Goal: Task Accomplishment & Management: Use online tool/utility

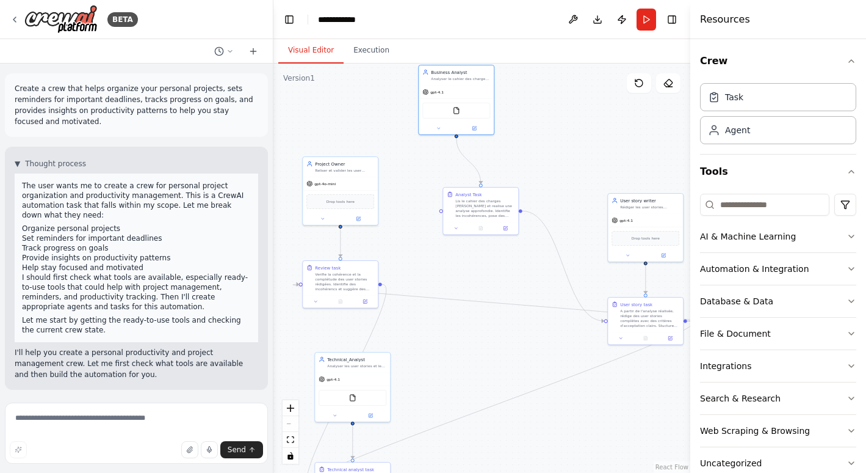
click at [481, 93] on div "gpt-4.1" at bounding box center [456, 91] width 75 height 13
click at [476, 132] on div at bounding box center [456, 128] width 75 height 12
click at [473, 131] on div at bounding box center [456, 128] width 75 height 12
click at [474, 127] on icon at bounding box center [475, 127] width 3 height 3
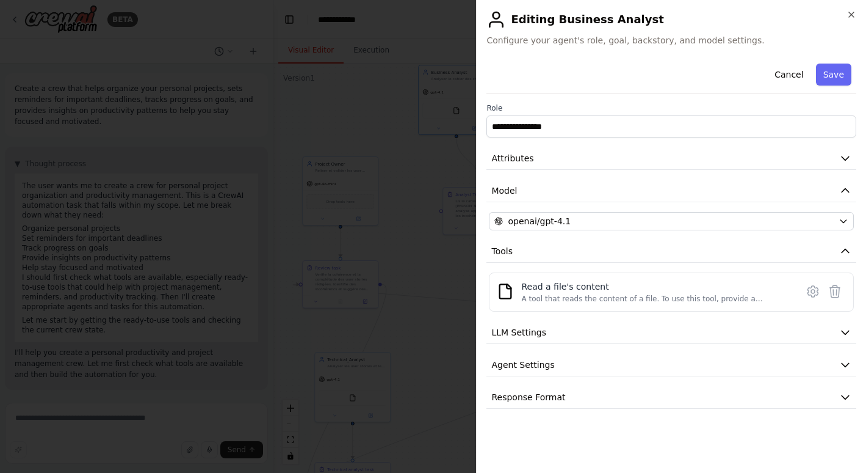
click at [527, 159] on span "Attributes" at bounding box center [512, 158] width 42 height 12
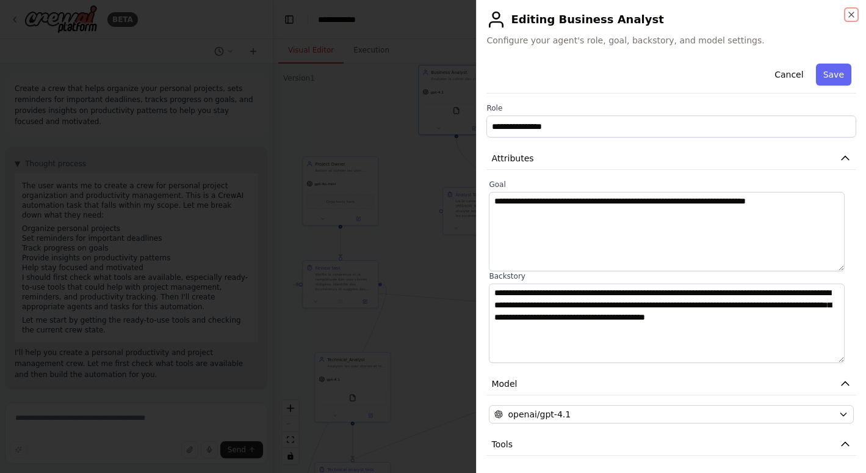
click at [847, 16] on icon "button" at bounding box center [852, 15] width 10 height 10
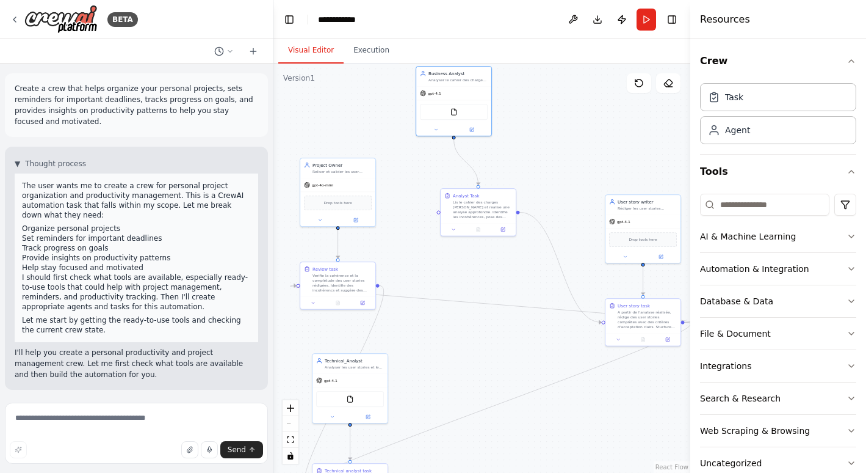
click at [489, 214] on div "Lis le cahier des charges [PERSON_NAME] et realise une analyse approfondie. Ide…" at bounding box center [482, 210] width 59 height 20
click at [504, 233] on div at bounding box center [478, 229] width 75 height 13
click at [502, 228] on icon at bounding box center [503, 228] width 3 height 3
click at [814, 41] on div "Crew Task Agent Tools AI & Machine Learning Automation & Integration Database &…" at bounding box center [778, 255] width 176 height 433
drag, startPoint x: 380, startPoint y: 360, endPoint x: 432, endPoint y: 343, distance: 54.6
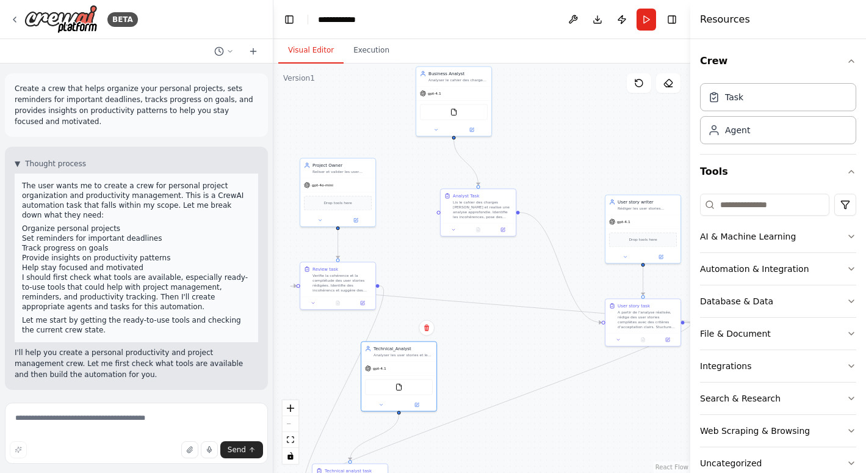
click at [432, 343] on div "Technical_Analyst Analyser les user stories et les traduires en tache technique…" at bounding box center [398, 351] width 75 height 20
click at [647, 17] on button "Run" at bounding box center [647, 20] width 20 height 22
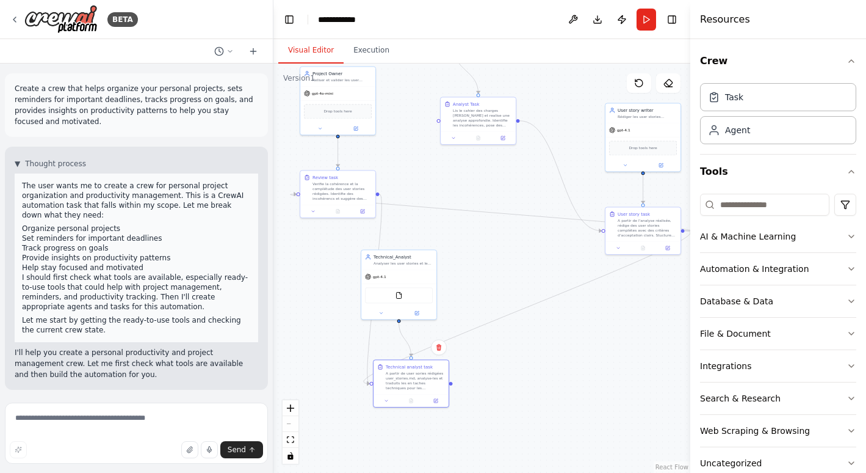
drag, startPoint x: 375, startPoint y: 470, endPoint x: 444, endPoint y: 366, distance: 124.8
click at [444, 366] on div "Technical analyst task" at bounding box center [415, 366] width 59 height 6
drag, startPoint x: 416, startPoint y: 259, endPoint x: 446, endPoint y: 258, distance: 30.6
click at [446, 258] on div "Technical_Analyst Analyser les user stories et les traduires en tache technique…" at bounding box center [433, 259] width 59 height 12
drag, startPoint x: 362, startPoint y: 176, endPoint x: 401, endPoint y: 177, distance: 39.1
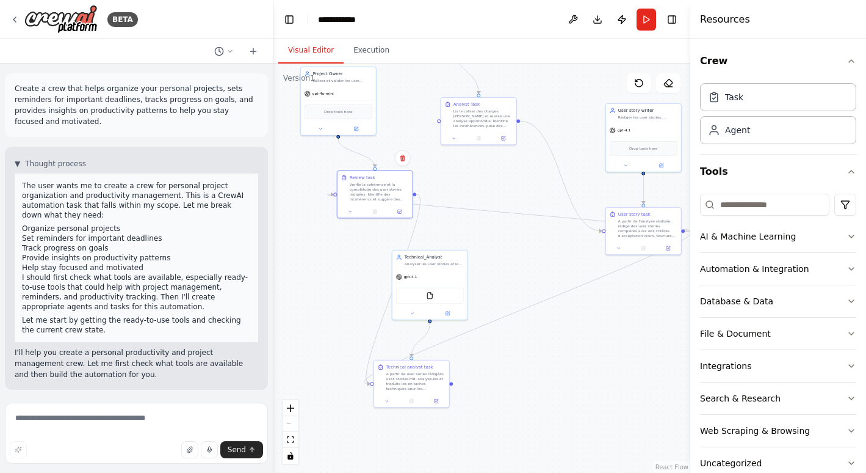
click at [401, 177] on div "Review task" at bounding box center [379, 178] width 59 height 6
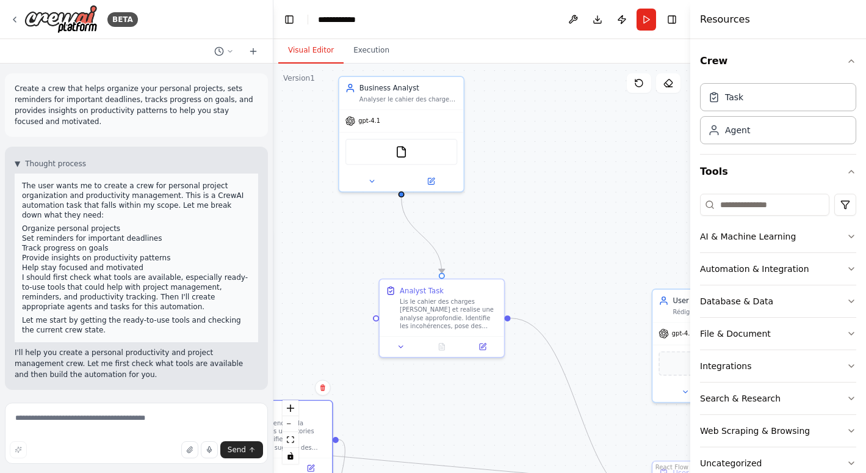
drag, startPoint x: 515, startPoint y: 140, endPoint x: 496, endPoint y: 409, distance: 269.9
click at [496, 409] on div ".deletable-edge-delete-btn { width: 20px; height: 20px; border: 0px solid #ffff…" at bounding box center [482, 267] width 417 height 409
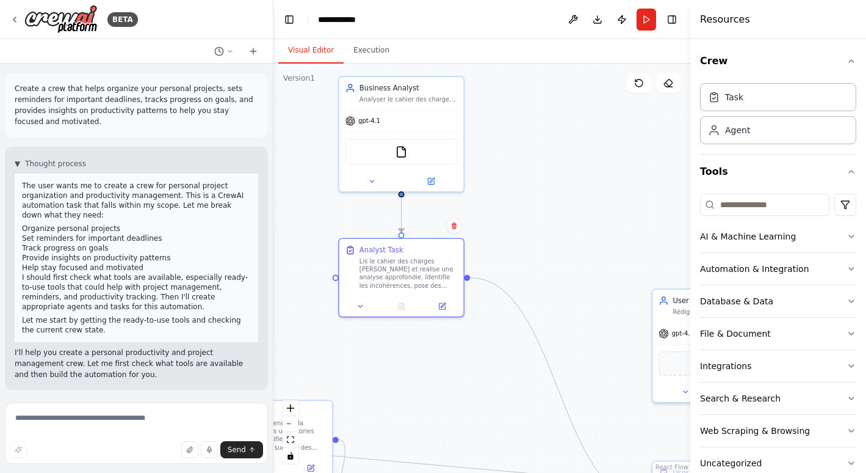
drag, startPoint x: 478, startPoint y: 299, endPoint x: 438, endPoint y: 259, distance: 56.1
click at [438, 259] on div "Lis le cahier des charges [PERSON_NAME] et realise une analyse approfondie. Ide…" at bounding box center [409, 273] width 98 height 32
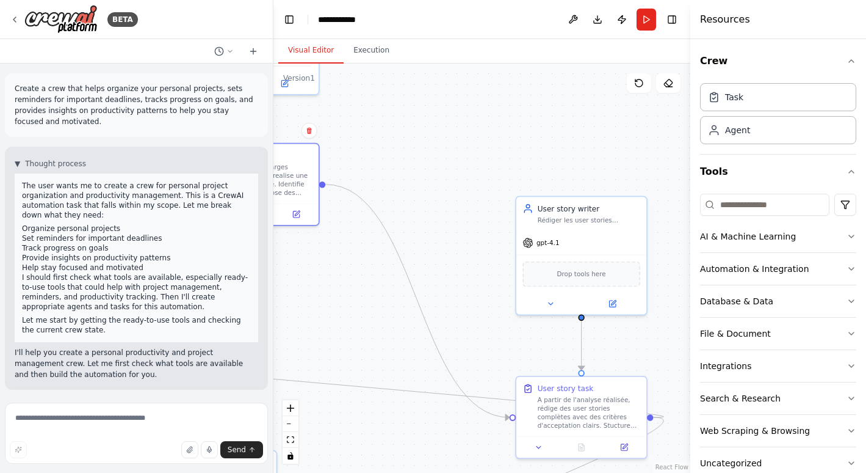
drag, startPoint x: 551, startPoint y: 219, endPoint x: 408, endPoint y: 126, distance: 170.9
click at [408, 126] on div ".deletable-edge-delete-btn { width: 20px; height: 20px; border: 0px solid #ffff…" at bounding box center [482, 267] width 417 height 409
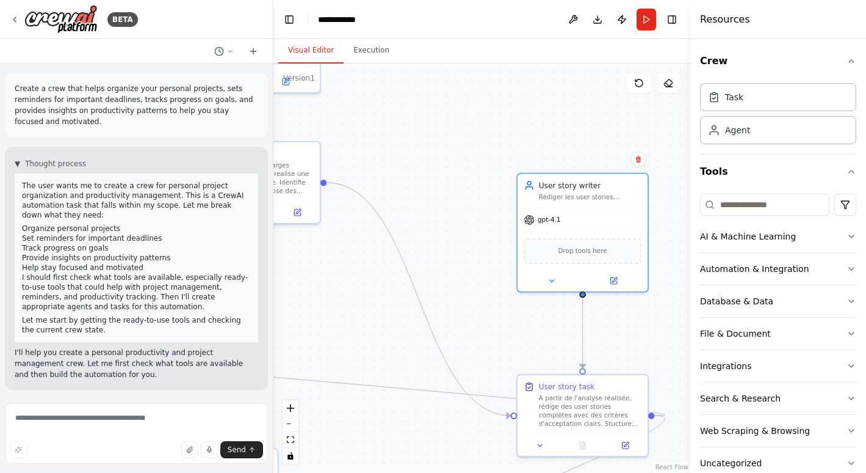
drag, startPoint x: 614, startPoint y: 225, endPoint x: 615, endPoint y: 205, distance: 20.2
click at [615, 205] on div "User story writer Rédiger les user stories détaillées et claires à partir de l'…" at bounding box center [582, 233] width 132 height 120
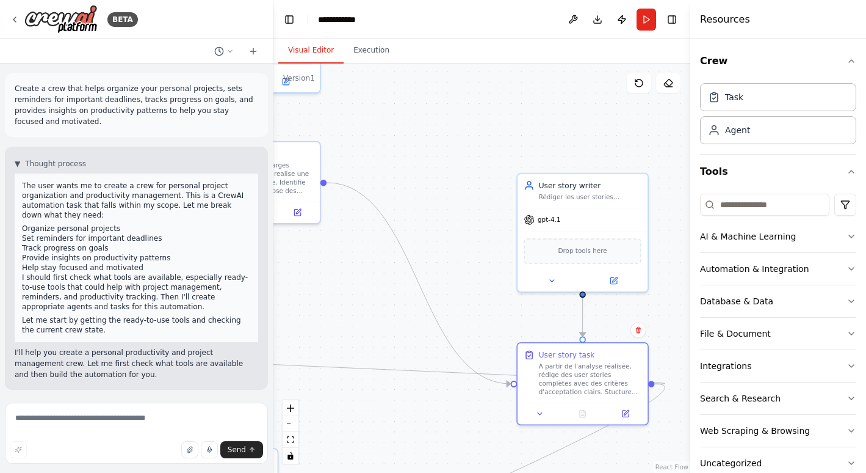
drag, startPoint x: 614, startPoint y: 387, endPoint x: 616, endPoint y: 350, distance: 36.7
click at [616, 350] on div "User story task" at bounding box center [590, 354] width 103 height 10
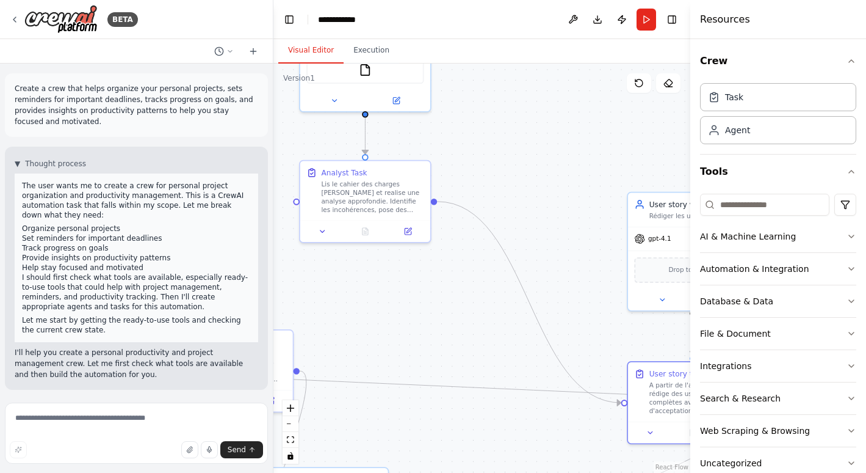
drag, startPoint x: 481, startPoint y: 266, endPoint x: 592, endPoint y: 285, distance: 112.1
click at [592, 285] on div ".deletable-edge-delete-btn { width: 20px; height: 20px; border: 0px solid #ffff…" at bounding box center [482, 267] width 417 height 409
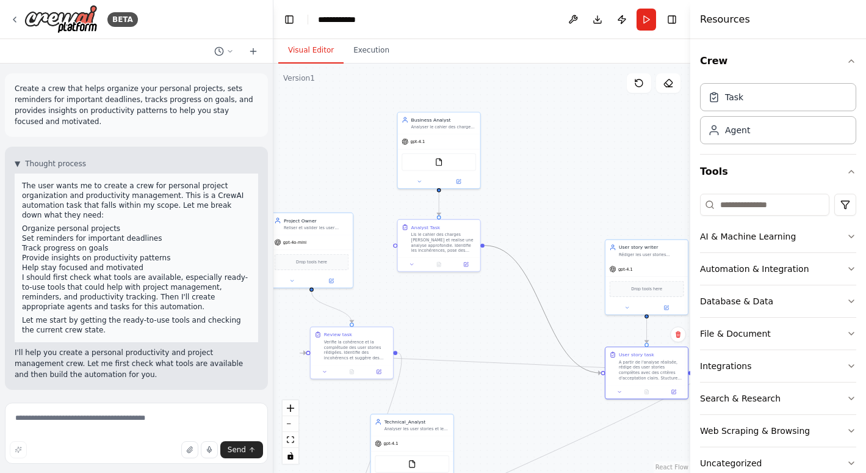
click at [489, 247] on circle "Edge from b66b0cb3-ccec-49e6-971b-65228d241ca1 to 9d6ddf95-69c0-43e3-9ceb-643ed…" at bounding box center [488, 245] width 7 height 7
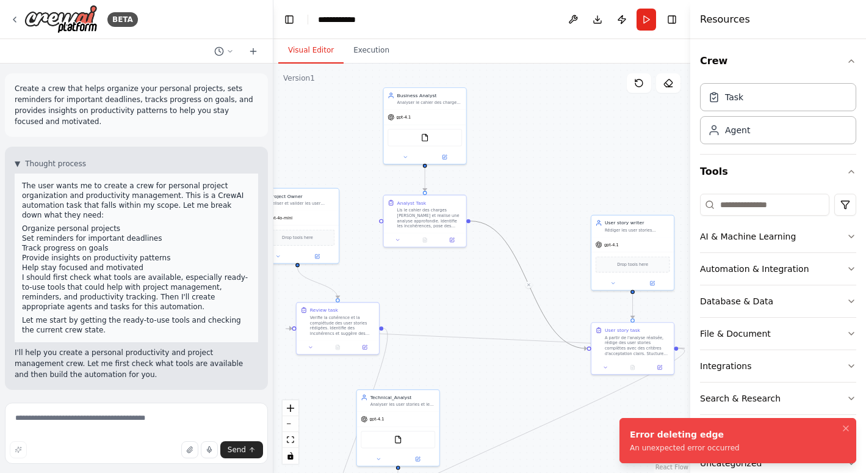
drag, startPoint x: 483, startPoint y: 247, endPoint x: 469, endPoint y: 223, distance: 28.2
click at [469, 223] on div ".deletable-edge-delete-btn { width: 20px; height: 20px; border: 0px solid #ffff…" at bounding box center [482, 267] width 417 height 409
drag, startPoint x: 469, startPoint y: 220, endPoint x: 498, endPoint y: 204, distance: 33.3
click at [498, 205] on div ".deletable-edge-delete-btn { width: 20px; height: 20px; border: 0px solid #ffff…" at bounding box center [482, 267] width 417 height 409
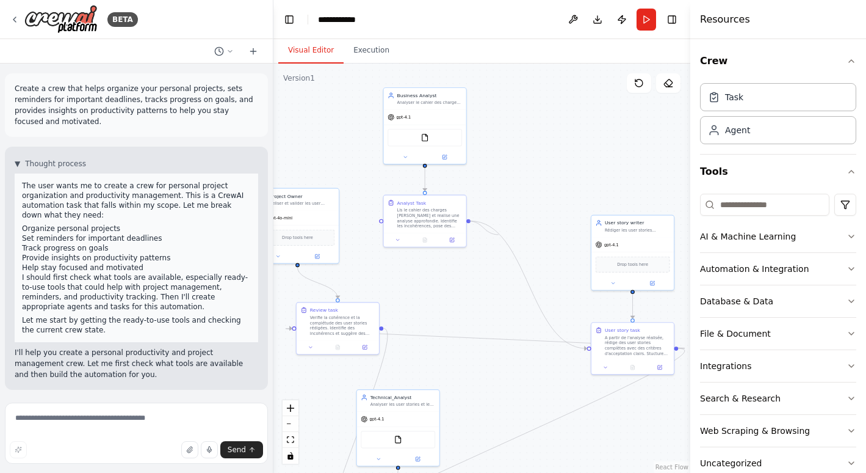
drag, startPoint x: 469, startPoint y: 222, endPoint x: 495, endPoint y: 231, distance: 27.2
click at [424, 261] on div ".deletable-edge-delete-btn { width: 20px; height: 20px; border: 0px solid #ffff…" at bounding box center [309, 373] width 229 height 225
drag, startPoint x: 585, startPoint y: 350, endPoint x: 560, endPoint y: 274, distance: 80.5
click at [560, 274] on div ".deletable-edge-delete-btn { width: 20px; height: 20px; border: 0px solid #ffff…" at bounding box center [482, 267] width 417 height 409
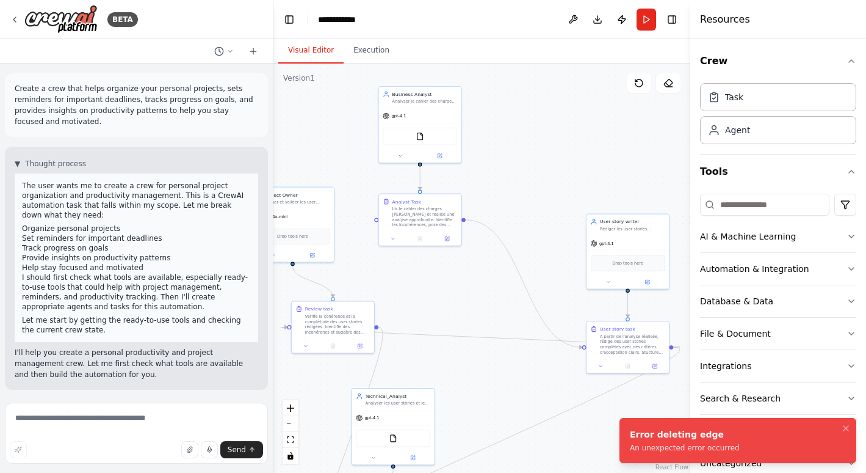
click at [582, 349] on div ".deletable-edge-delete-btn { width: 20px; height: 20px; border: 0px solid #ffff…" at bounding box center [482, 267] width 417 height 409
drag, startPoint x: 580, startPoint y: 349, endPoint x: 574, endPoint y: 150, distance: 199.7
click at [574, 150] on div ".deletable-edge-delete-btn { width: 20px; height: 20px; border: 0px solid #ffff…" at bounding box center [482, 267] width 417 height 409
drag, startPoint x: 463, startPoint y: 219, endPoint x: 495, endPoint y: 212, distance: 32.0
click at [497, 211] on div ".deletable-edge-delete-btn { width: 20px; height: 20px; border: 0px solid #ffff…" at bounding box center [482, 267] width 417 height 409
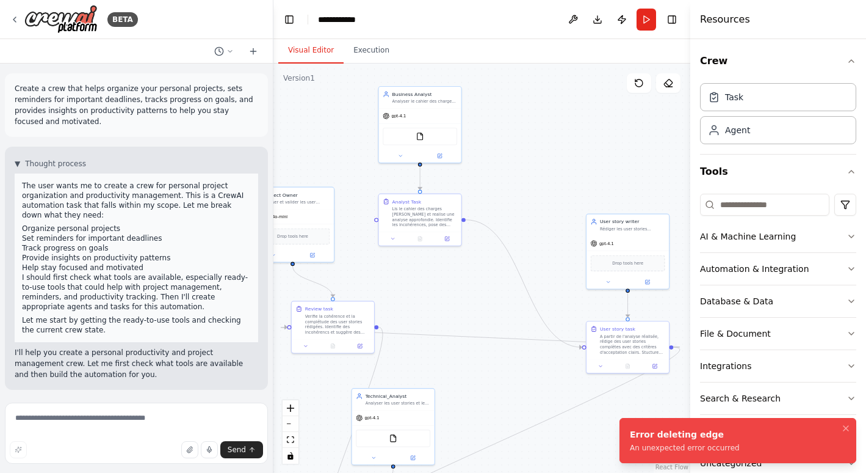
click at [479, 227] on div ".deletable-edge-delete-btn { width: 20px; height: 20px; border: 0px solid #ffff…" at bounding box center [482, 267] width 417 height 409
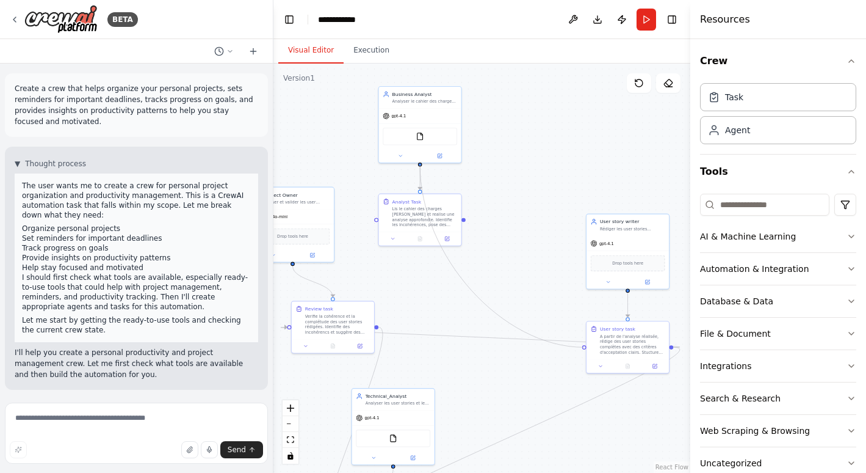
drag, startPoint x: 473, startPoint y: 220, endPoint x: 420, endPoint y: 164, distance: 77.3
click at [419, 260] on div ".deletable-edge-delete-btn { width: 20px; height: 20px; border: 0px solid #ffff…" at bounding box center [304, 372] width 229 height 225
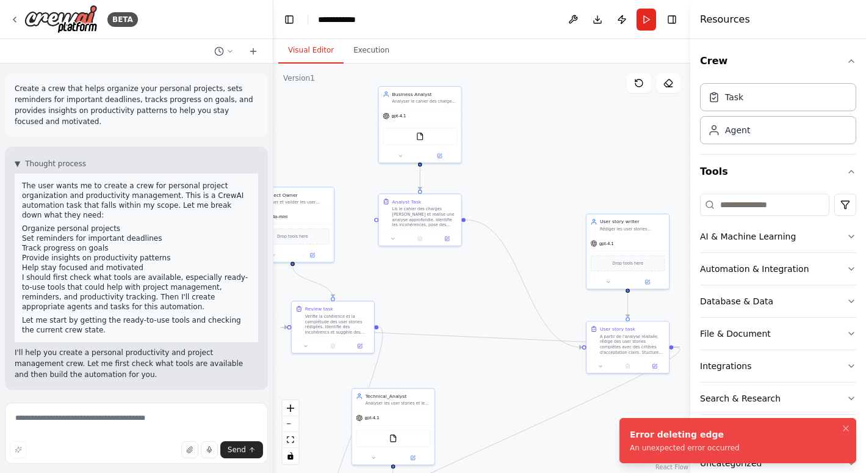
drag, startPoint x: 429, startPoint y: 234, endPoint x: 430, endPoint y: 267, distance: 33.0
drag, startPoint x: 430, startPoint y: 267, endPoint x: 394, endPoint y: 179, distance: 95.0
click at [394, 179] on div ".deletable-edge-delete-btn { width: 20px; height: 20px; border: 0px solid #ffff…" at bounding box center [482, 267] width 417 height 409
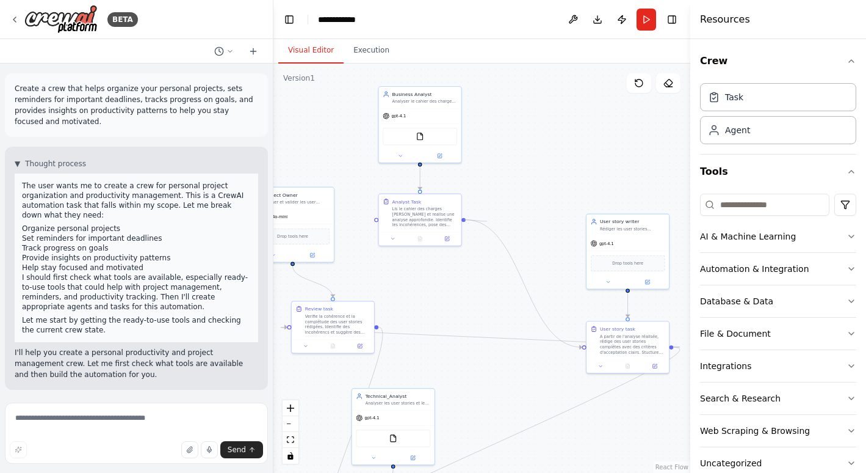
drag, startPoint x: 465, startPoint y: 218, endPoint x: 485, endPoint y: 221, distance: 21.0
click at [486, 221] on div ".deletable-edge-delete-btn { width: 20px; height: 20px; border: 0px solid #ffff…" at bounding box center [482, 267] width 417 height 409
drag, startPoint x: 463, startPoint y: 219, endPoint x: 495, endPoint y: 256, distance: 48.1
click at [493, 260] on div ".deletable-edge-delete-btn { width: 20px; height: 20px; border: 0px solid #ffff…" at bounding box center [482, 267] width 417 height 409
click at [499, 249] on div ".deletable-edge-delete-btn { width: 20px; height: 20px; border: 0px solid #ffff…" at bounding box center [482, 267] width 417 height 409
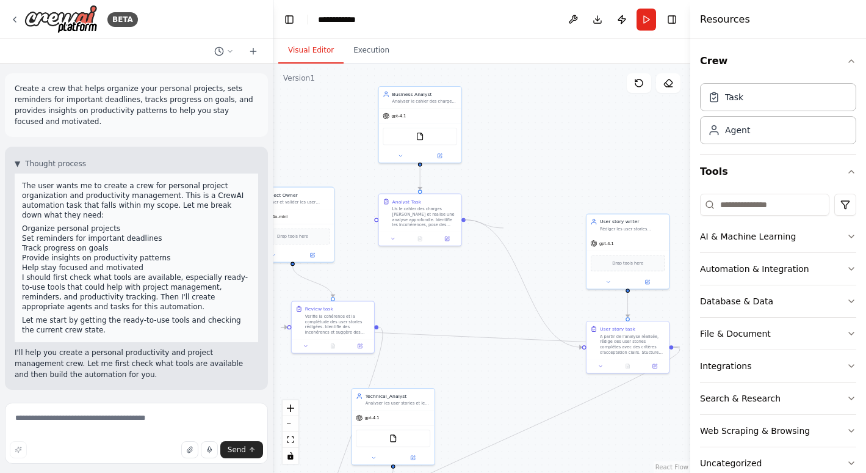
drag, startPoint x: 463, startPoint y: 219, endPoint x: 490, endPoint y: 225, distance: 27.5
click at [501, 227] on div ".deletable-edge-delete-btn { width: 20px; height: 20px; border: 0px solid #ffff…" at bounding box center [482, 267] width 417 height 409
click at [419, 260] on div ".deletable-edge-delete-btn { width: 20px; height: 20px; border: 0px solid #ffff…" at bounding box center [304, 372] width 229 height 225
click at [581, 344] on icon "Edge from 9d6ddf95-69c0-43e3-9ceb-643ed7ef4a66 to 126d583f-21d3-42ae-9823-59714…" at bounding box center [480, 337] width 399 height 20
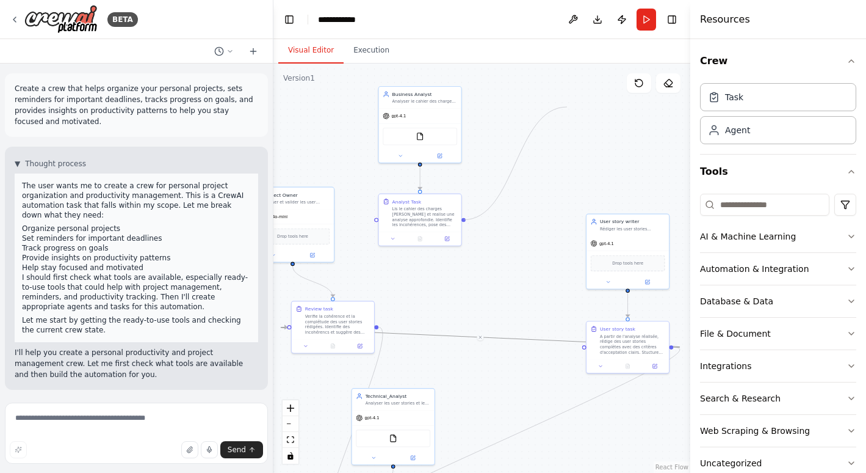
drag, startPoint x: 582, startPoint y: 346, endPoint x: 565, endPoint y: 110, distance: 236.8
click at [565, 110] on div ".deletable-edge-delete-btn { width: 20px; height: 20px; border: 0px solid #ffff…" at bounding box center [482, 267] width 417 height 409
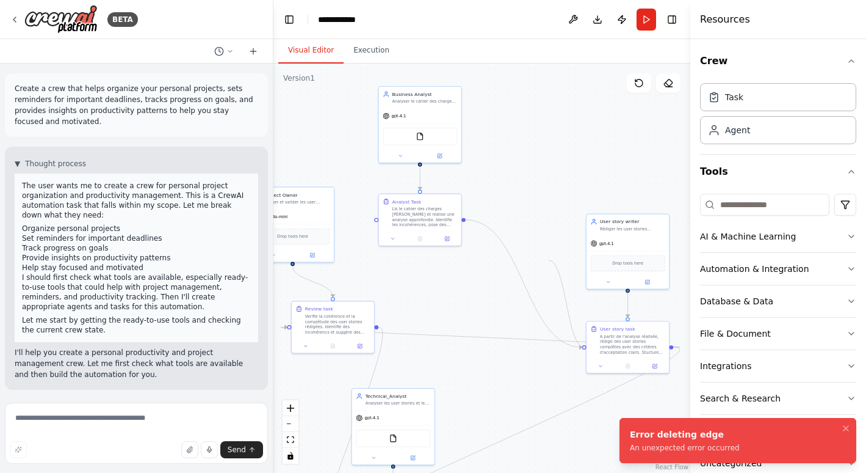
drag, startPoint x: 582, startPoint y: 347, endPoint x: 546, endPoint y: 290, distance: 68.1
click at [546, 290] on div ".deletable-edge-delete-btn { width: 20px; height: 20px; border: 0px solid #ffff…" at bounding box center [482, 267] width 417 height 409
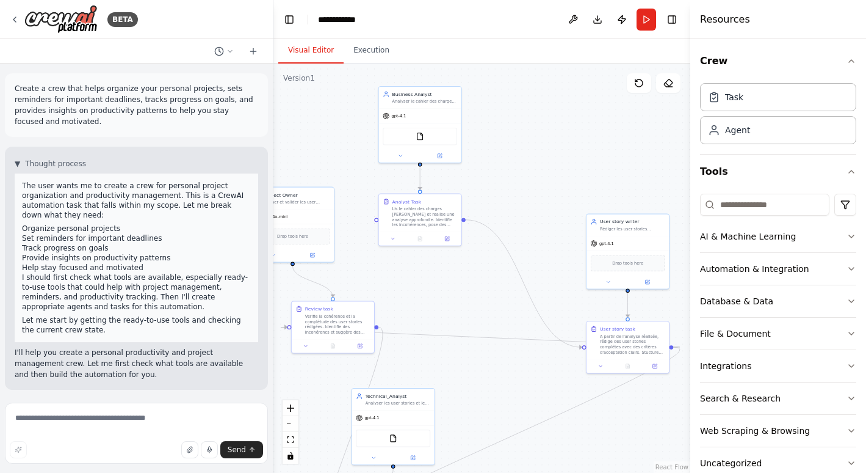
click at [464, 219] on div at bounding box center [464, 219] width 4 height 4
drag, startPoint x: 464, startPoint y: 219, endPoint x: 453, endPoint y: 181, distance: 38.8
click at [453, 181] on icon at bounding box center [451, 181] width 7 height 7
click at [453, 181] on icon at bounding box center [452, 181] width 7 height 7
click at [506, 194] on div ".deletable-edge-delete-btn { width: 20px; height: 20px; border: 0px solid #ffff…" at bounding box center [482, 267] width 417 height 409
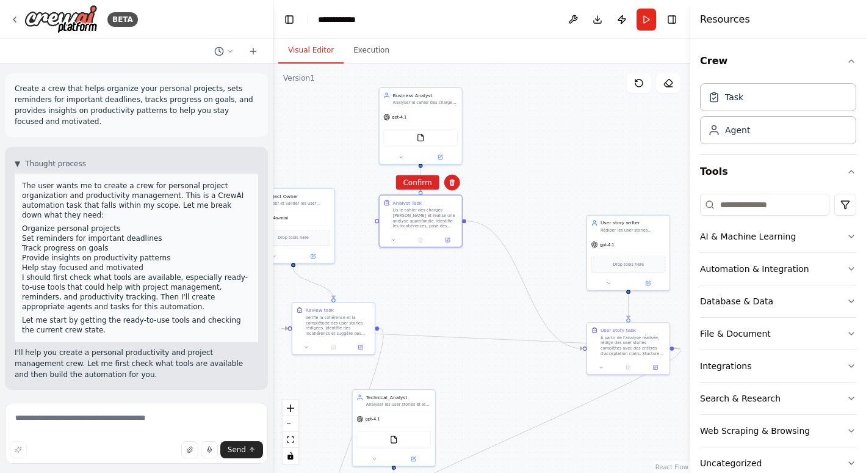
click at [336, 163] on div ".deletable-edge-delete-btn { width: 20px; height: 20px; border: 0px solid #ffff…" at bounding box center [482, 267] width 417 height 409
drag, startPoint x: 465, startPoint y: 221, endPoint x: 476, endPoint y: 225, distance: 11.6
click at [420, 261] on div ".deletable-edge-delete-btn { width: 20px; height: 20px; border: 0px solid #ffff…" at bounding box center [305, 373] width 229 height 225
click at [466, 220] on circle "Edge from b66b0cb3-ccec-49e6-971b-65228d241ca1 to 9d6ddf95-69c0-43e3-9ceb-643ed…" at bounding box center [469, 220] width 7 height 7
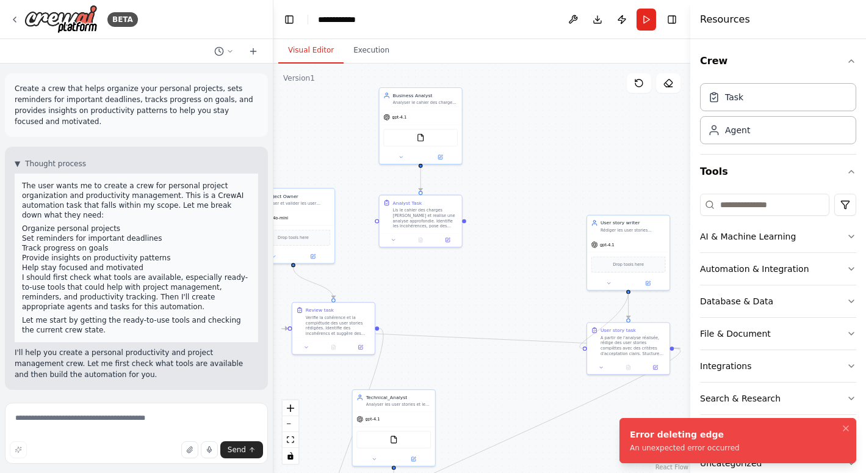
drag, startPoint x: 466, startPoint y: 220, endPoint x: 628, endPoint y: 293, distance: 176.8
click at [628, 293] on div ".deletable-edge-delete-btn { width: 20px; height: 20px; border: 0px solid #ffff…" at bounding box center [482, 267] width 417 height 409
drag, startPoint x: 470, startPoint y: 219, endPoint x: 502, endPoint y: 197, distance: 38.6
click at [502, 197] on div ".deletable-edge-delete-btn { width: 20px; height: 20px; border: 0px solid #ffff…" at bounding box center [482, 267] width 417 height 409
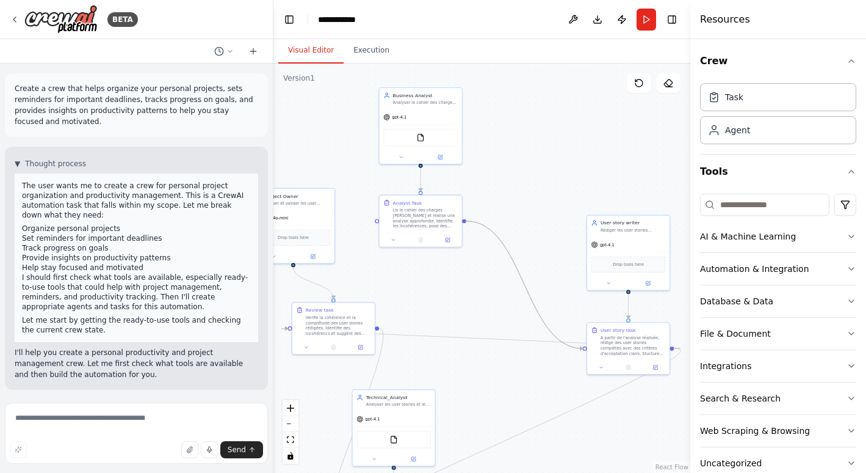
click at [469, 220] on circle "Edge from b66b0cb3-ccec-49e6-971b-65228d241ca1 to 9d6ddf95-69c0-43e3-9ceb-643ed…" at bounding box center [469, 220] width 7 height 7
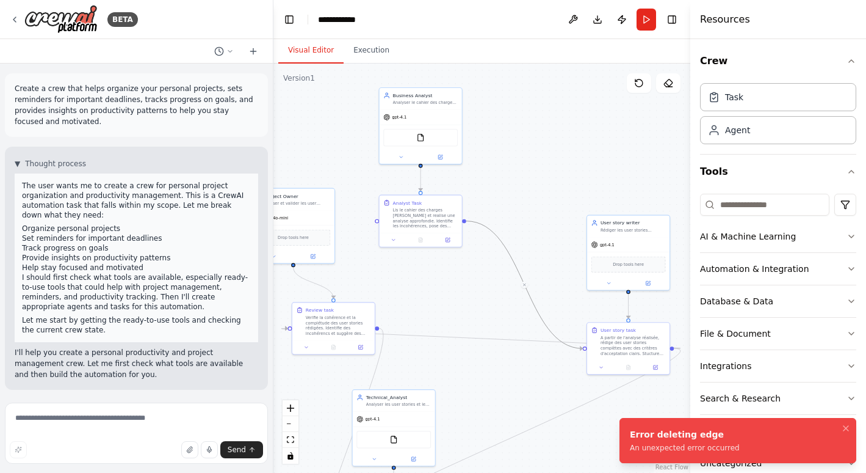
click at [469, 220] on circle "Edge from b66b0cb3-ccec-49e6-971b-65228d241ca1 to 9d6ddf95-69c0-43e3-9ceb-643ed…" at bounding box center [469, 220] width 7 height 7
click at [526, 283] on icon at bounding box center [525, 284] width 5 height 5
click at [524, 283] on icon at bounding box center [525, 284] width 5 height 5
click at [527, 284] on button at bounding box center [524, 284] width 7 height 7
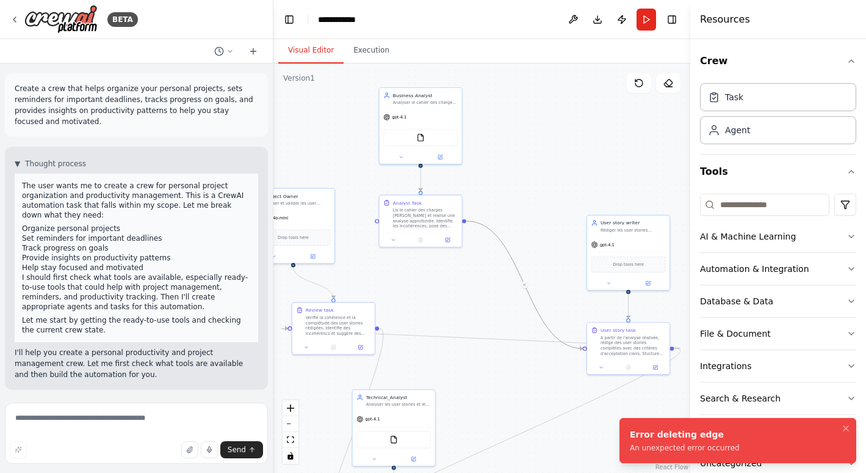
click at [527, 284] on button at bounding box center [524, 284] width 7 height 7
click at [542, 153] on div ".deletable-edge-delete-btn { width: 20px; height: 20px; border: 0px solid #ffff…" at bounding box center [482, 267] width 417 height 409
click at [526, 288] on icon at bounding box center [525, 285] width 5 height 5
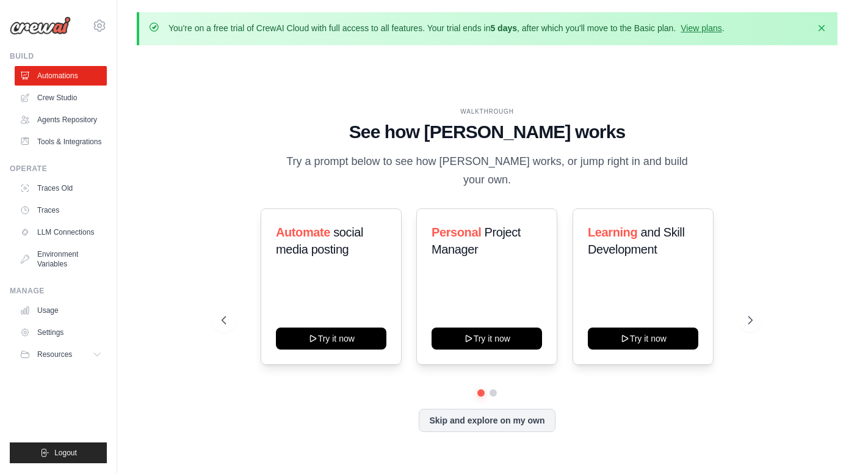
scroll to position [42, 0]
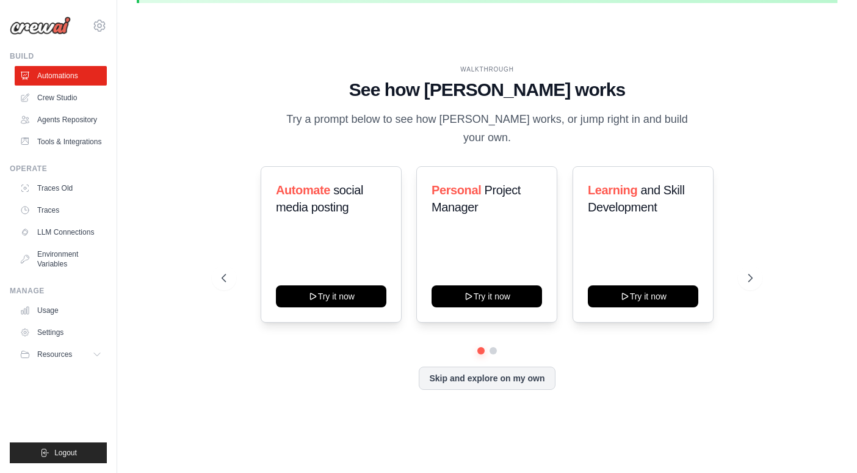
click at [502, 251] on div "Personal Project Manager Try it now" at bounding box center [486, 244] width 141 height 156
click at [506, 295] on button "Try it now" at bounding box center [487, 296] width 111 height 22
click at [496, 377] on button "Skip and explore on my own" at bounding box center [487, 377] width 136 height 23
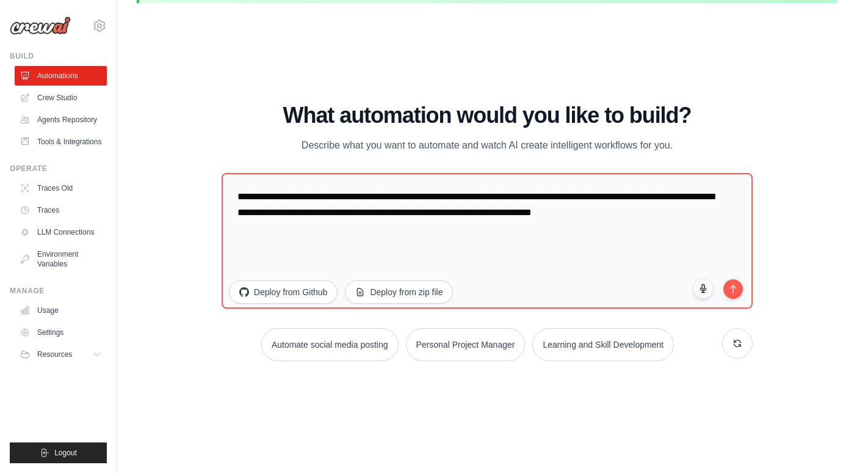
click at [466, 345] on button "Personal Project Manager" at bounding box center [466, 344] width 120 height 33
click at [467, 345] on button "Personal Project Manager" at bounding box center [466, 344] width 120 height 33
click at [80, 100] on link "Crew Studio" at bounding box center [61, 98] width 92 height 20
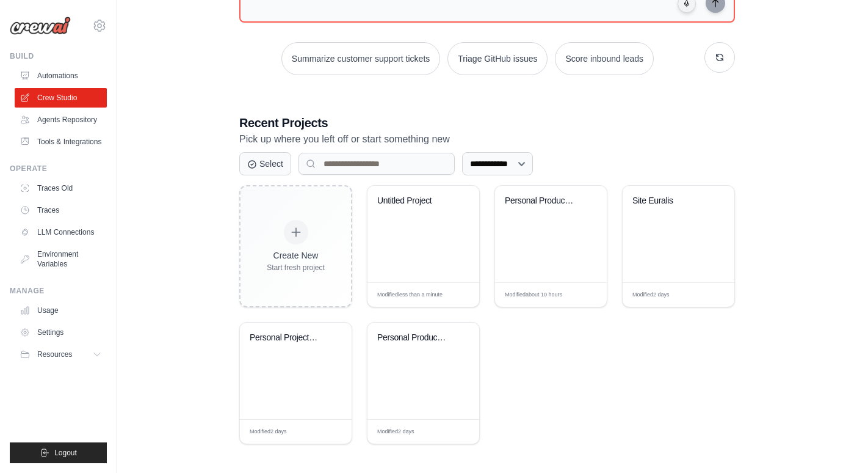
scroll to position [198, 0]
click at [675, 239] on div "Site Euralis" at bounding box center [679, 232] width 112 height 96
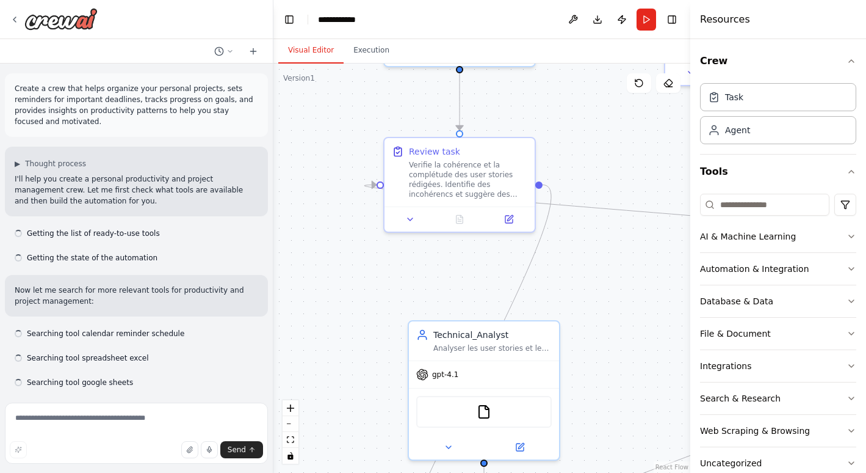
scroll to position [1372, 0]
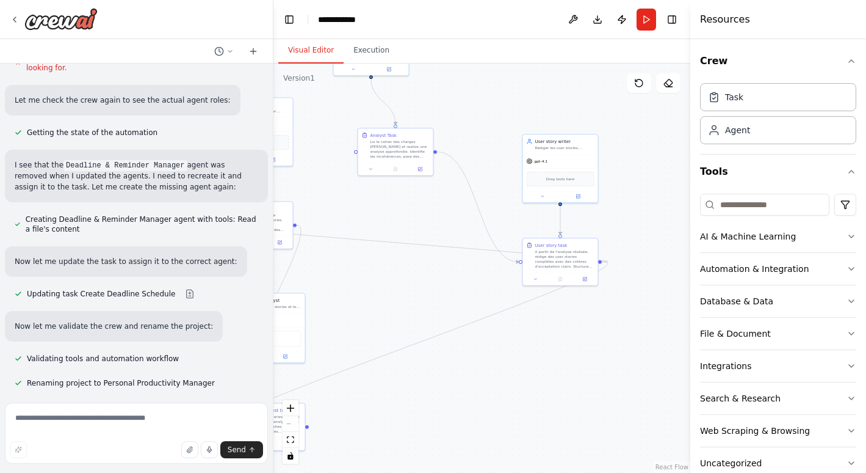
drag, startPoint x: 666, startPoint y: 220, endPoint x: 366, endPoint y: 214, distance: 299.8
click at [366, 214] on div ".deletable-edge-delete-btn { width: 20px; height: 20px; border: 0px solid #ffff…" at bounding box center [482, 267] width 417 height 409
click at [476, 202] on icon "Edge from b66b0cb3-ccec-49e6-971b-65228d241ca1 to 9d6ddf95-69c0-43e3-9ceb-643ed…" at bounding box center [478, 207] width 82 height 110
click at [480, 208] on div at bounding box center [478, 207] width 6 height 6
click at [477, 206] on icon at bounding box center [478, 207] width 4 height 5
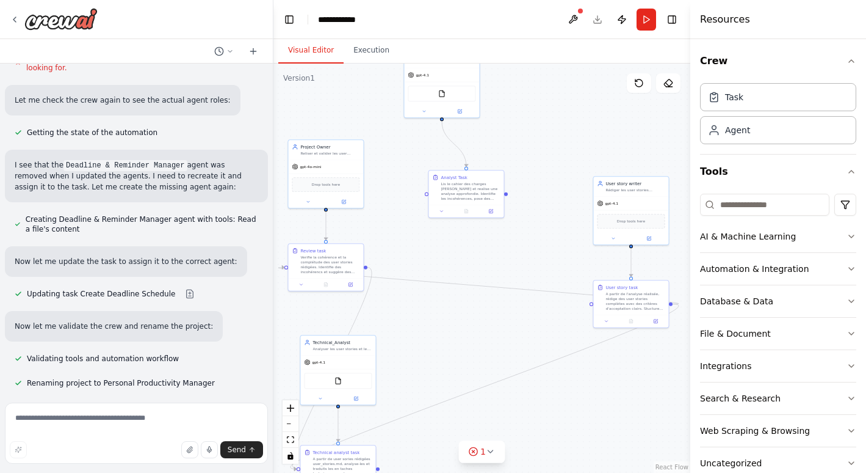
drag, startPoint x: 460, startPoint y: 93, endPoint x: 531, endPoint y: 135, distance: 82.4
click at [531, 135] on div ".deletable-edge-delete-btn { width: 20px; height: 20px; border: 0px solid #ffff…" at bounding box center [482, 267] width 417 height 409
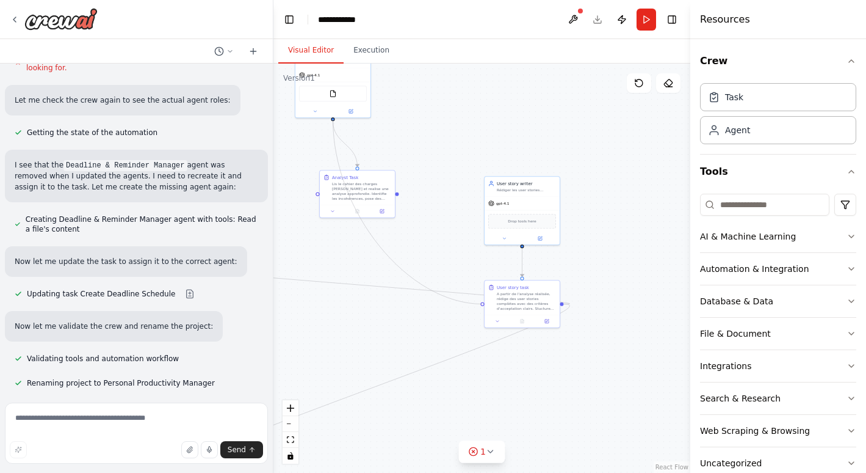
drag, startPoint x: 441, startPoint y: 119, endPoint x: 487, endPoint y: 306, distance: 192.8
click at [333, 306] on div "Technical_Analyst Analyser les user stories et les traduires en tache technique…" at bounding box center [228, 308] width 209 height 205
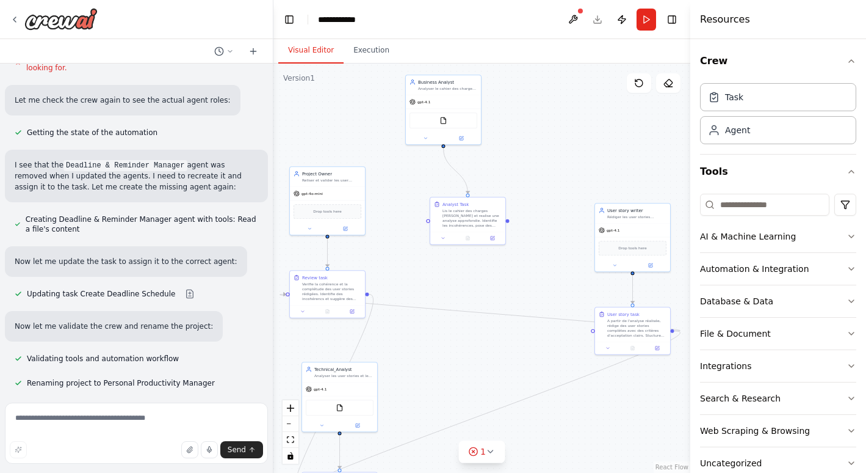
drag, startPoint x: 334, startPoint y: 120, endPoint x: 444, endPoint y: 147, distance: 113.7
click at [444, 147] on div ".deletable-edge-delete-btn { width: 20px; height: 20px; border: 0px solid #ffff…" at bounding box center [482, 267] width 417 height 409
drag, startPoint x: 506, startPoint y: 220, endPoint x: 515, endPoint y: 244, distance: 26.1
click at [515, 250] on div ".deletable-edge-delete-btn { width: 20px; height: 20px; border: 0px solid #ffff…" at bounding box center [482, 267] width 417 height 409
drag, startPoint x: 508, startPoint y: 220, endPoint x: 595, endPoint y: 327, distance: 138.0
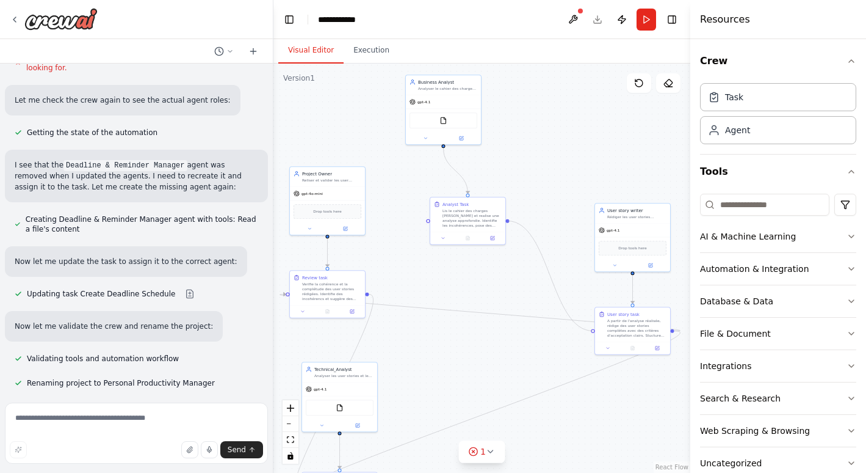
click at [443, 327] on div "Technical_Analyst Analyser les user stories et les traduires en tache technique…" at bounding box center [338, 335] width 209 height 205
drag, startPoint x: 507, startPoint y: 220, endPoint x: 592, endPoint y: 328, distance: 137.8
click at [443, 328] on div "Technical_Analyst Analyser les user stories et les traduires en tache technique…" at bounding box center [338, 335] width 209 height 205
click at [592, 329] on div at bounding box center [593, 331] width 4 height 4
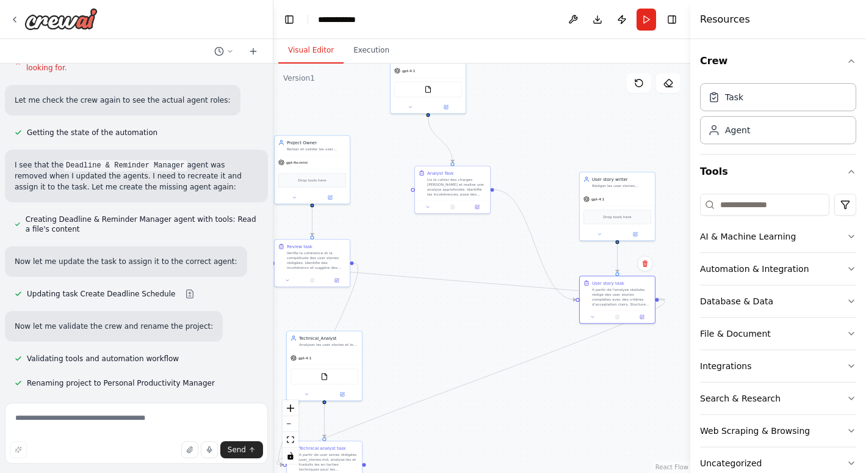
drag, startPoint x: 590, startPoint y: 192, endPoint x: 575, endPoint y: 161, distance: 34.7
click at [575, 161] on div ".deletable-edge-delete-btn { width: 20px; height: 20px; border: 0px solid #ffff…" at bounding box center [482, 267] width 417 height 409
drag, startPoint x: 435, startPoint y: 198, endPoint x: 434, endPoint y: 183, distance: 15.3
click at [434, 183] on div at bounding box center [434, 188] width 75 height 13
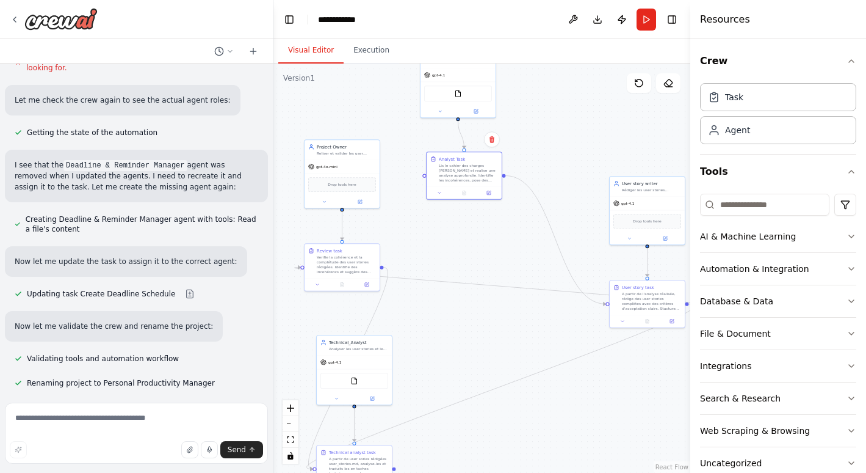
drag, startPoint x: 442, startPoint y: 232, endPoint x: 472, endPoint y: 236, distance: 30.2
click at [472, 236] on div ".deletable-edge-delete-btn { width: 20px; height: 20px; border: 0px solid #ffff…" at bounding box center [482, 267] width 417 height 409
click at [460, 282] on icon "Edge from 9d6ddf95-69c0-43e3-9ceb-643ed7ef4a66 to 126d583f-21d3-42ae-9823-59714…" at bounding box center [494, 285] width 400 height 37
click at [494, 285] on icon at bounding box center [495, 285] width 4 height 5
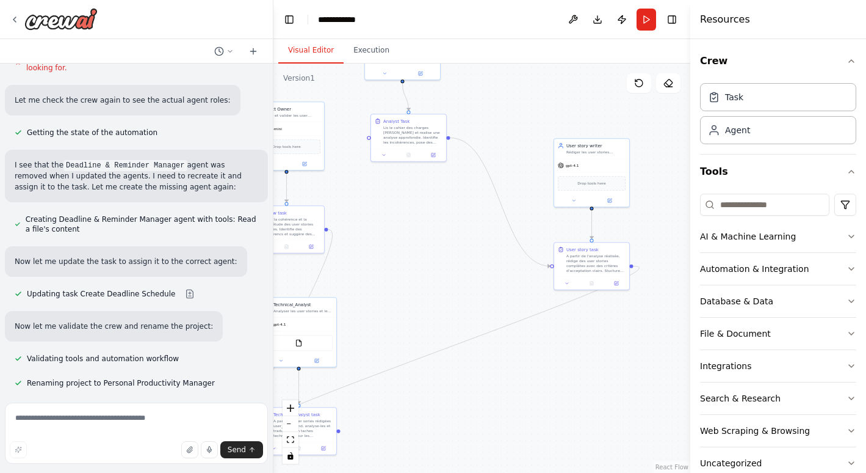
drag, startPoint x: 503, startPoint y: 274, endPoint x: 446, endPoint y: 236, distance: 68.2
click at [446, 236] on div ".deletable-edge-delete-btn { width: 20px; height: 20px; border: 0px solid #ffff…" at bounding box center [482, 267] width 417 height 409
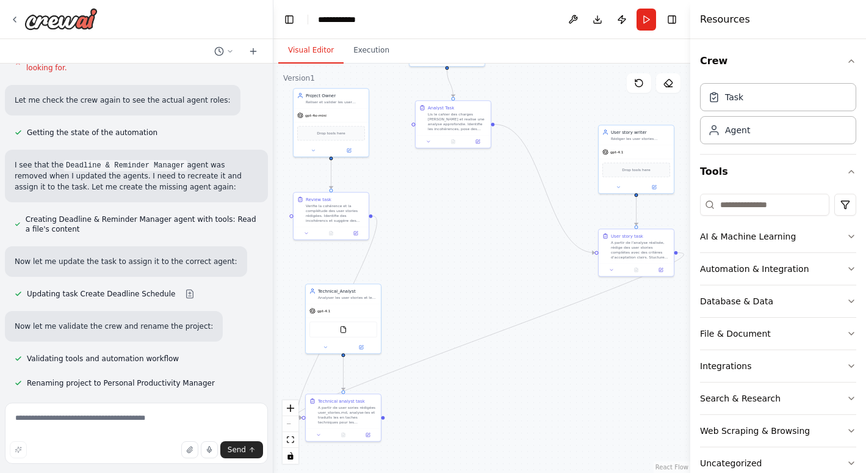
drag, startPoint x: 458, startPoint y: 253, endPoint x: 504, endPoint y: 239, distance: 47.7
click at [504, 239] on div ".deletable-edge-delete-btn { width: 20px; height: 20px; border: 0px solid #ffff…" at bounding box center [482, 267] width 417 height 409
click at [459, 216] on div ".deletable-edge-delete-btn { width: 20px; height: 20px; border: 0px solid #ffff…" at bounding box center [482, 267] width 417 height 409
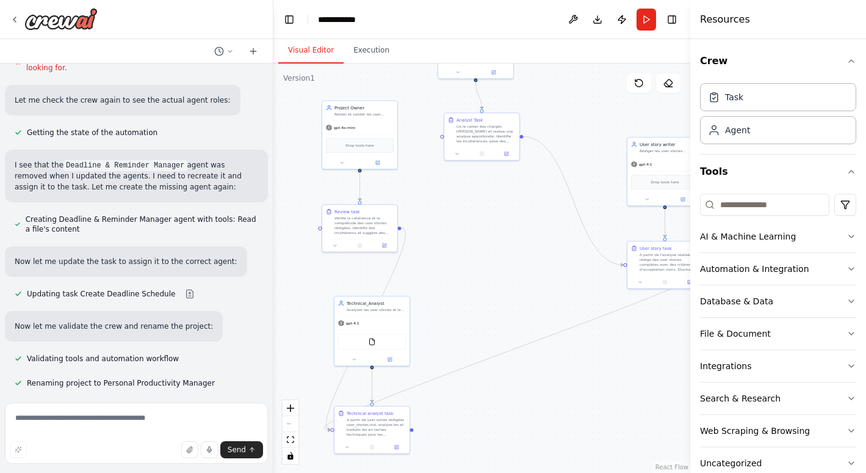
drag, startPoint x: 463, startPoint y: 219, endPoint x: 491, endPoint y: 231, distance: 31.2
click at [491, 231] on div ".deletable-edge-delete-btn { width: 20px; height: 20px; border: 0px solid #ffff…" at bounding box center [482, 267] width 417 height 409
drag, startPoint x: 397, startPoint y: 415, endPoint x: 511, endPoint y: 408, distance: 114.3
click at [511, 408] on div "Technical analyst task A partir de user sories rédigées user_stories.md, analys…" at bounding box center [492, 417] width 59 height 27
click at [416, 263] on icon "Edge from 126d583f-21d3-42ae-9823-597149d8daac to b73430ac-3013-48b2-bce6-83cd5…" at bounding box center [423, 325] width 45 height 195
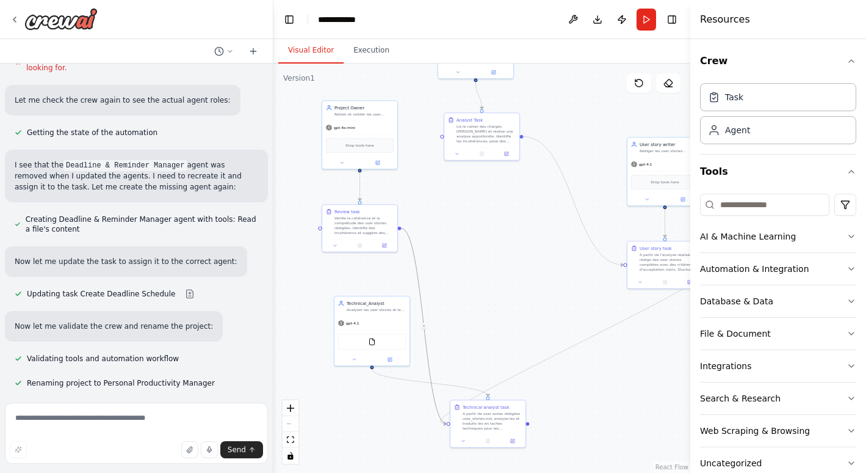
click at [424, 327] on icon at bounding box center [424, 326] width 4 height 5
drag, startPoint x: 528, startPoint y: 423, endPoint x: 321, endPoint y: 229, distance: 284.2
click at [321, 229] on div "Technical_Analyst Analyser les user stories et les traduires en tache technique…" at bounding box center [371, 269] width 209 height 205
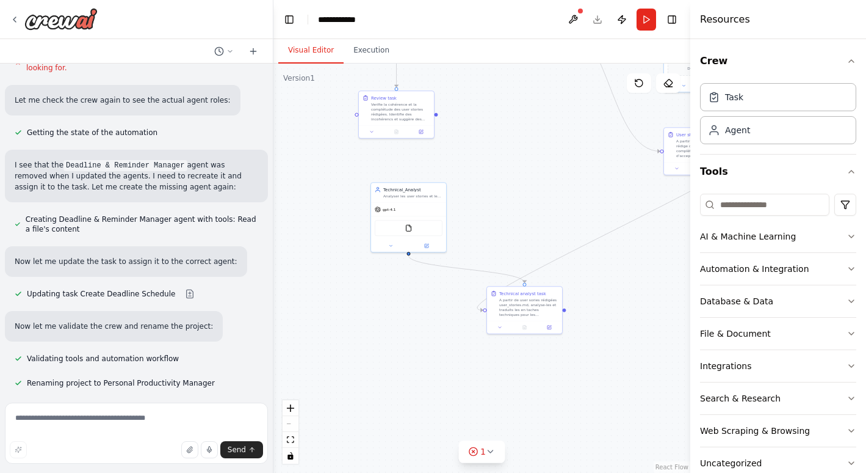
drag, startPoint x: 501, startPoint y: 247, endPoint x: 527, endPoint y: 163, distance: 88.1
click at [527, 163] on div ".deletable-edge-delete-btn { width: 20px; height: 20px; border: 0px solid #ffff…" at bounding box center [482, 267] width 417 height 409
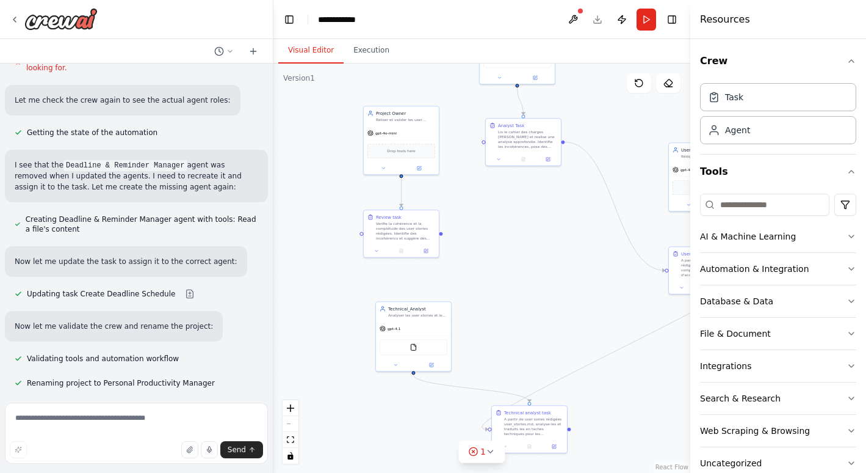
drag, startPoint x: 548, startPoint y: 172, endPoint x: 553, endPoint y: 292, distance: 121.0
click at [553, 292] on div ".deletable-edge-delete-btn { width: 20px; height: 20px; border: 0px solid #ffff…" at bounding box center [482, 267] width 417 height 409
drag, startPoint x: 316, startPoint y: 267, endPoint x: 285, endPoint y: 358, distance: 95.6
click at [300, 268] on div "Drop tools here" at bounding box center [334, 260] width 68 height 15
click at [296, 335] on div "Drop tools here" at bounding box center [309, 346] width 75 height 23
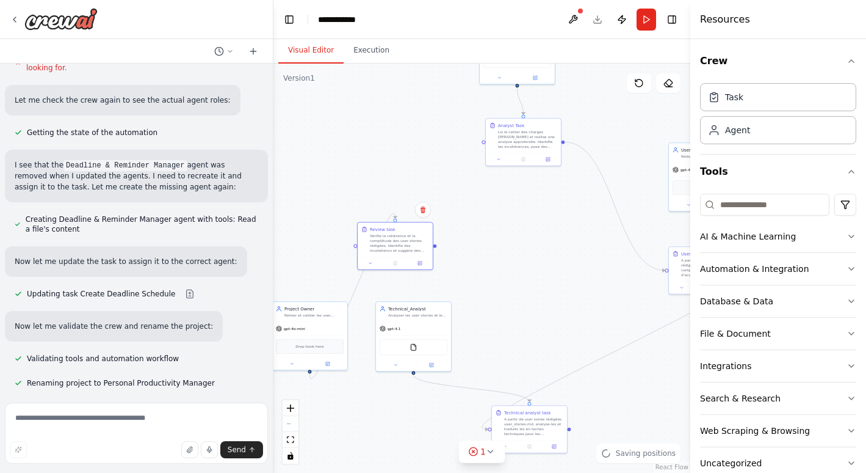
click at [418, 233] on div "Review task Verifie la cohérence et la complétude des user stories rédigées. Id…" at bounding box center [399, 239] width 59 height 27
click at [382, 437] on div ".deletable-edge-delete-btn { width: 20px; height: 20px; border: 0px solid #ffff…" at bounding box center [482, 267] width 417 height 409
drag, startPoint x: 382, startPoint y: 433, endPoint x: 399, endPoint y: 366, distance: 69.2
click at [388, 419] on div ".deletable-edge-delete-btn { width: 20px; height: 20px; border: 0px solid #ffff…" at bounding box center [482, 267] width 417 height 409
drag, startPoint x: 399, startPoint y: 366, endPoint x: 391, endPoint y: 244, distance: 122.4
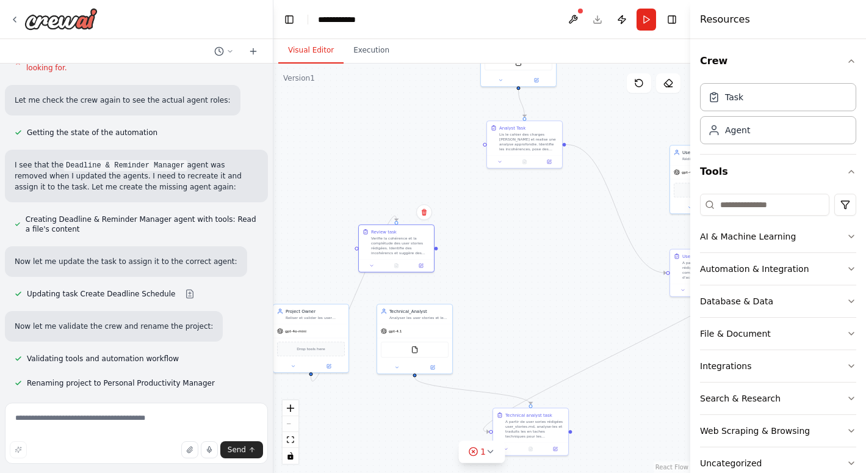
click at [388, 248] on div ".deletable-edge-delete-btn { width: 20px; height: 20px; border: 0px solid #ffff…" at bounding box center [482, 267] width 417 height 409
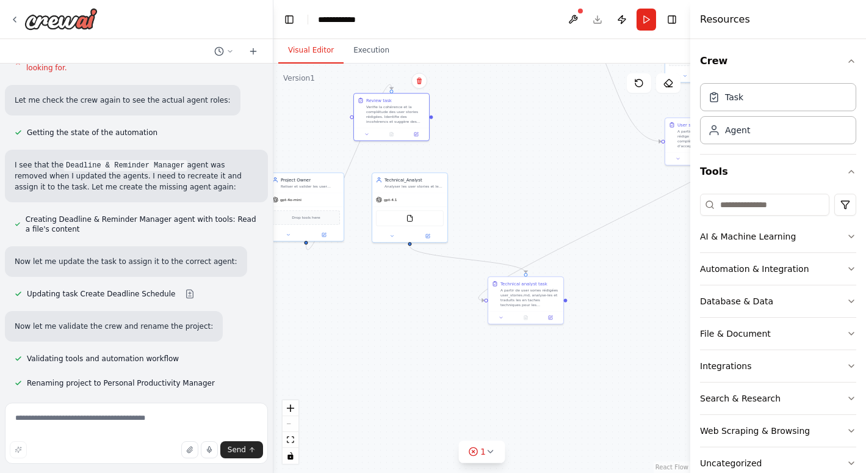
click at [405, 202] on div "gpt-4.1 FileReadTool" at bounding box center [409, 216] width 75 height 49
drag, startPoint x: 420, startPoint y: 205, endPoint x: 493, endPoint y: 178, distance: 78.0
click at [454, 178] on div "gpt-4.1" at bounding box center [416, 175] width 75 height 13
drag, startPoint x: 493, startPoint y: 178, endPoint x: 512, endPoint y: 169, distance: 20.8
click at [507, 173] on div ".deletable-edge-delete-btn { width: 20px; height: 20px; border: 0px solid #ffff…" at bounding box center [482, 267] width 417 height 409
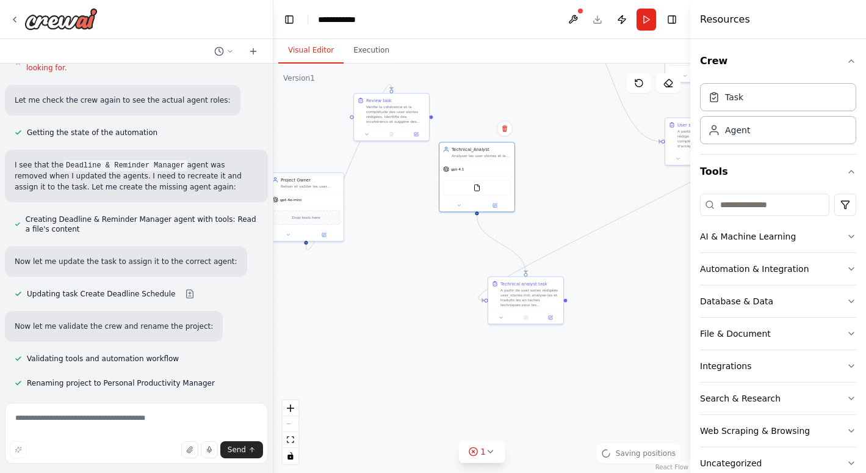
drag, startPoint x: 472, startPoint y: 169, endPoint x: 505, endPoint y: 127, distance: 53.5
click at [476, 165] on div "gpt-4.1" at bounding box center [477, 168] width 75 height 13
click at [504, 142] on div "Technical_Analyst Analyser les user stories et les traduires en tache technique…" at bounding box center [477, 177] width 76 height 70
click at [507, 117] on div ".deletable-edge-delete-btn { width: 20px; height: 20px; border: 0px solid #ffff…" at bounding box center [482, 267] width 417 height 409
click at [483, 121] on div ".deletable-edge-delete-btn { width: 20px; height: 20px; border: 0px solid #ffff…" at bounding box center [482, 267] width 417 height 409
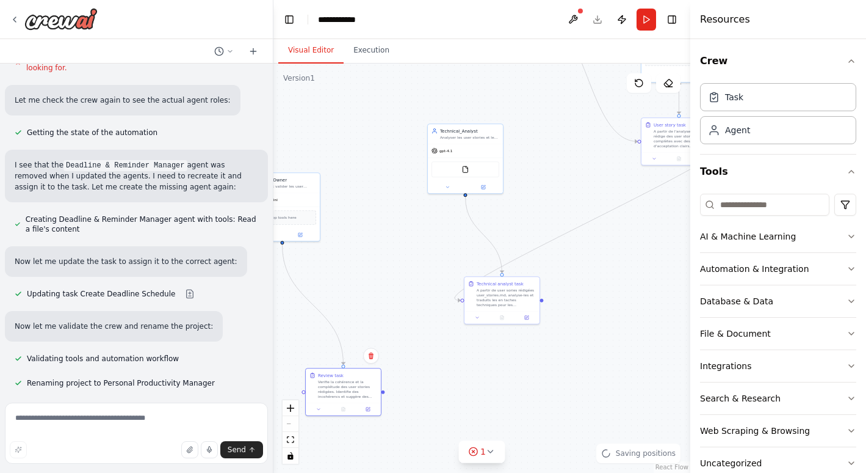
click at [346, 399] on div "Verifie la cohérence et la complétude des user stories rédigées. Identifie des …" at bounding box center [347, 389] width 59 height 20
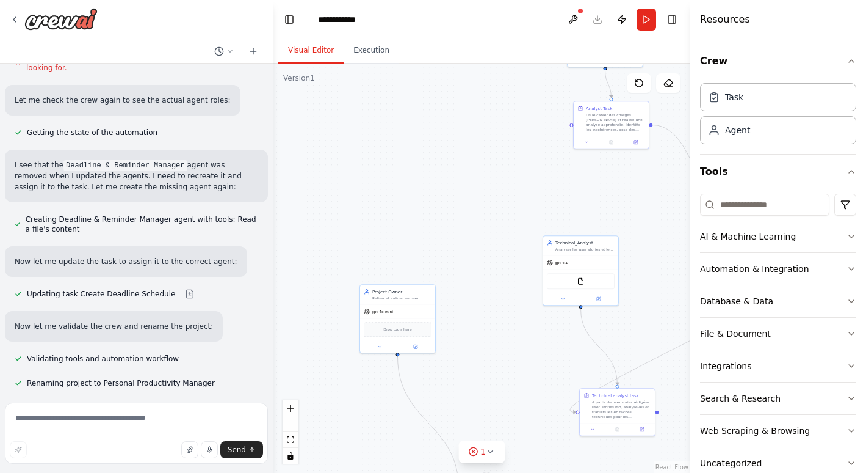
drag, startPoint x: 386, startPoint y: 184, endPoint x: 502, endPoint y: 296, distance: 160.6
click at [502, 296] on div ".deletable-edge-delete-btn { width: 20px; height: 20px; border: 0px solid #ffff…" at bounding box center [482, 267] width 417 height 409
drag, startPoint x: 600, startPoint y: 268, endPoint x: 497, endPoint y: 136, distance: 167.9
click at [497, 136] on div "FileReadTool" at bounding box center [477, 147] width 75 height 24
drag, startPoint x: 568, startPoint y: 304, endPoint x: 568, endPoint y: 313, distance: 8.5
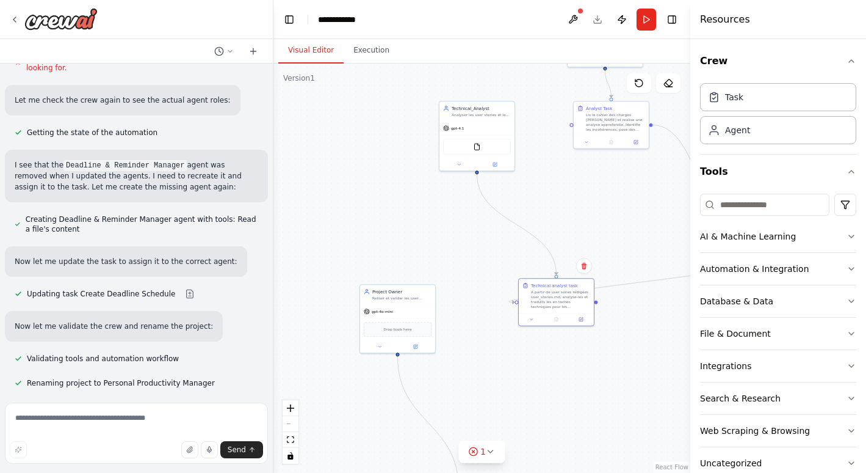
click at [568, 309] on div "A partir de user sories rédigées user_stories.md, analyse-les et traduits les e…" at bounding box center [560, 299] width 59 height 20
click at [568, 313] on div "A partir de user sories rédigées user_stories.md, analyse-les et traduits les e…" at bounding box center [560, 312] width 59 height 20
click at [595, 321] on div "A partir de user sories rédigées user_stories.md, analyse-les et traduits les e…" at bounding box center [585, 318] width 59 height 20
drag, startPoint x: 603, startPoint y: 325, endPoint x: 613, endPoint y: 329, distance: 10.7
click at [612, 327] on div "A partir de user sories rédigées user_stories.md, analyse-les et traduits les e…" at bounding box center [585, 318] width 59 height 20
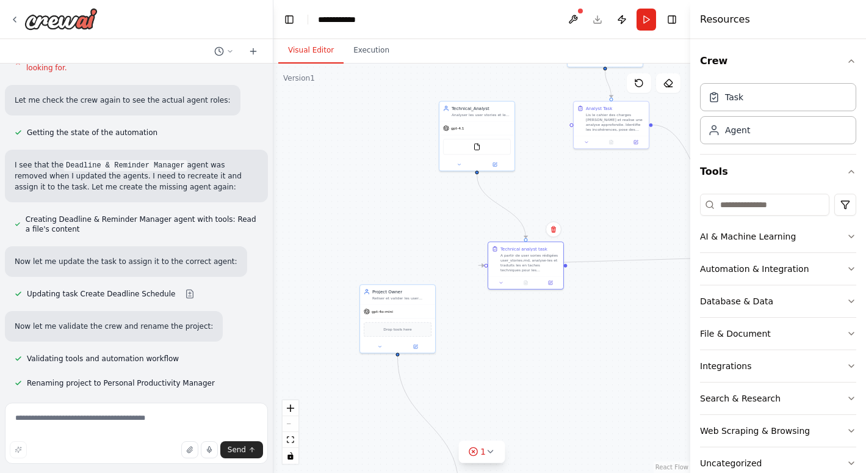
click at [552, 266] on div "A partir de user sories rédigées user_stories.md, analyse-les et traduits les e…" at bounding box center [530, 263] width 59 height 20
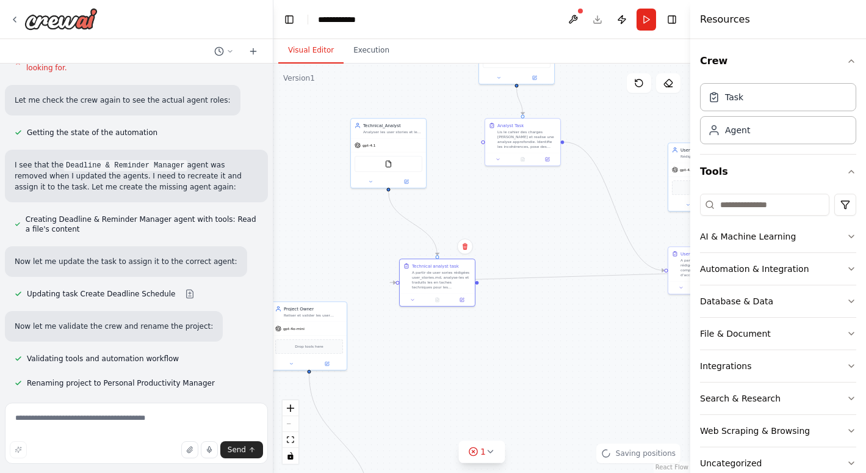
drag, startPoint x: 633, startPoint y: 197, endPoint x: 537, endPoint y: 239, distance: 104.7
click at [537, 230] on div ".deletable-edge-delete-btn { width: 20px; height: 20px; border: 0px solid #ffff…" at bounding box center [482, 267] width 417 height 409
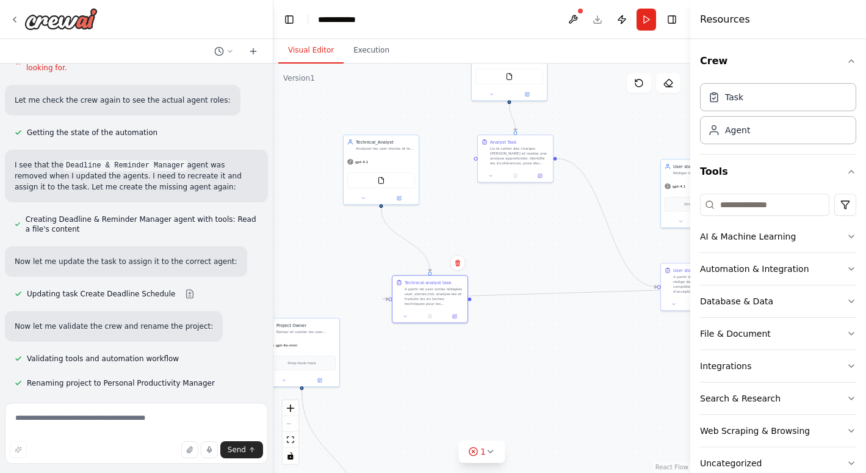
click at [296, 423] on div "React Flow controls" at bounding box center [291, 431] width 16 height 63
click at [289, 423] on div "React Flow controls" at bounding box center [291, 431] width 16 height 63
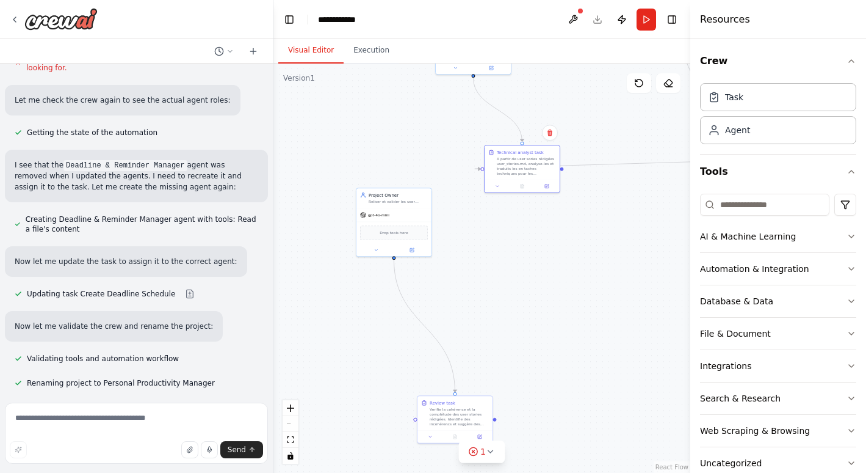
drag, startPoint x: 593, startPoint y: 358, endPoint x: 592, endPoint y: 266, distance: 91.6
click at [592, 266] on div ".deletable-edge-delete-btn { width: 20px; height: 20px; border: 0px solid #ffff…" at bounding box center [482, 267] width 417 height 409
drag, startPoint x: 460, startPoint y: 402, endPoint x: 407, endPoint y: 296, distance: 119.0
click at [407, 296] on div "Review task" at bounding box center [410, 298] width 59 height 6
drag, startPoint x: 564, startPoint y: 167, endPoint x: 364, endPoint y: 314, distance: 247.1
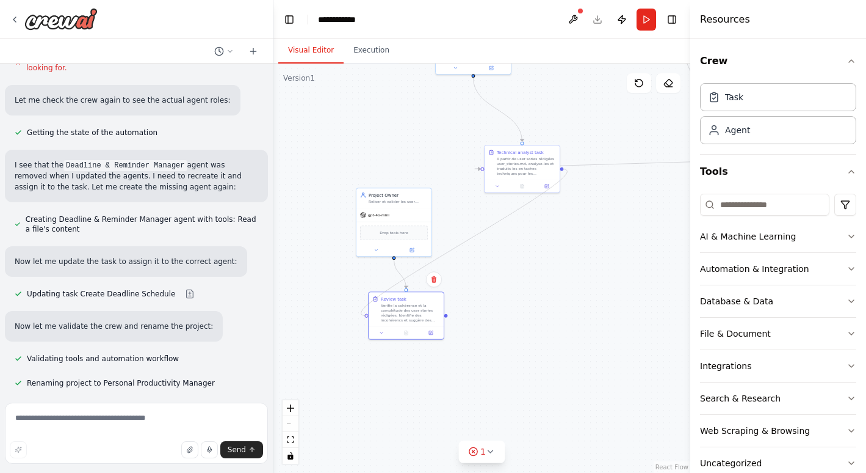
click at [393, 264] on div "Technical_Analyst Analyser les user stories et les traduires en tache technique…" at bounding box center [497, 161] width 209 height 205
drag, startPoint x: 424, startPoint y: 203, endPoint x: 434, endPoint y: 200, distance: 10.2
click at [434, 200] on div "Project Owner [PERSON_NAME] et valider les user stories en s'assurant qu'elles …" at bounding box center [412, 215] width 76 height 69
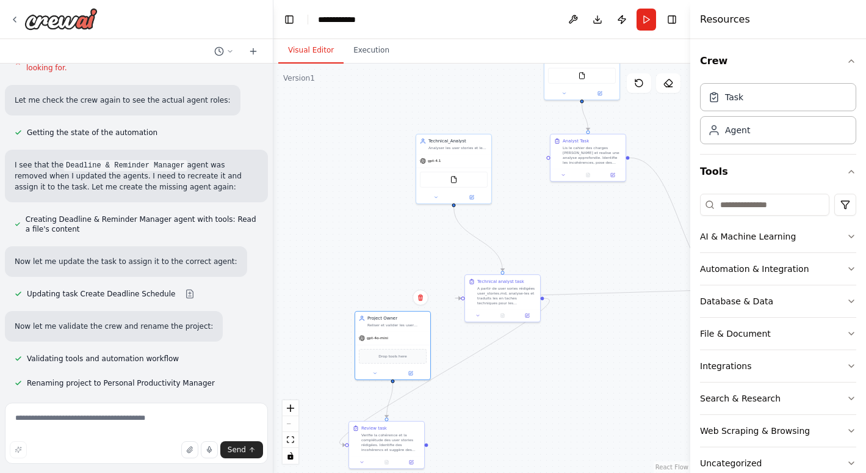
drag, startPoint x: 586, startPoint y: 295, endPoint x: 551, endPoint y: 439, distance: 148.4
click at [551, 439] on div ".deletable-edge-delete-btn { width: 20px; height: 20px; border: 0px solid #ffff…" at bounding box center [482, 267] width 417 height 409
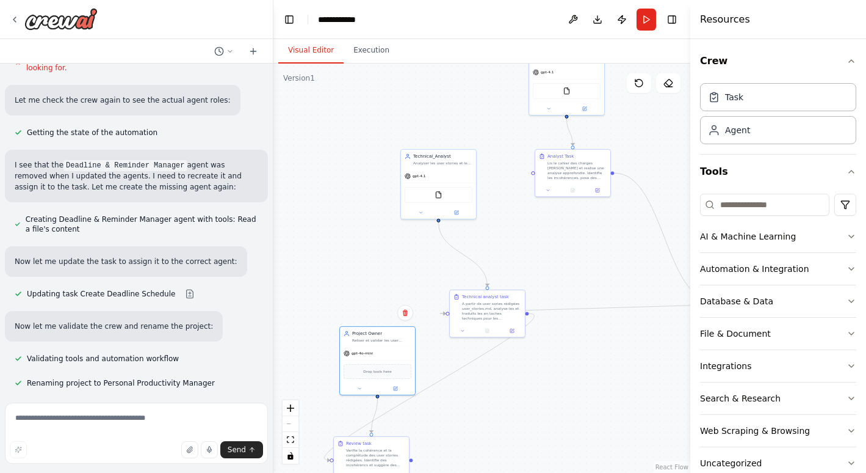
click at [647, 21] on button "Run" at bounding box center [647, 20] width 20 height 22
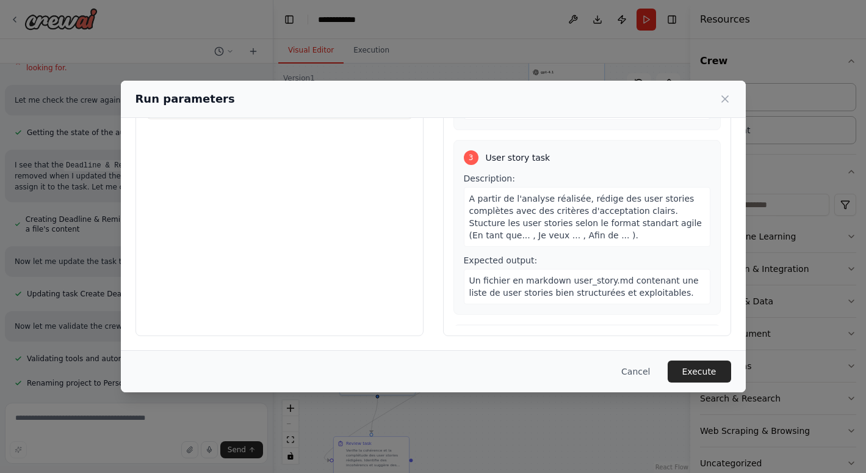
scroll to position [294, 0]
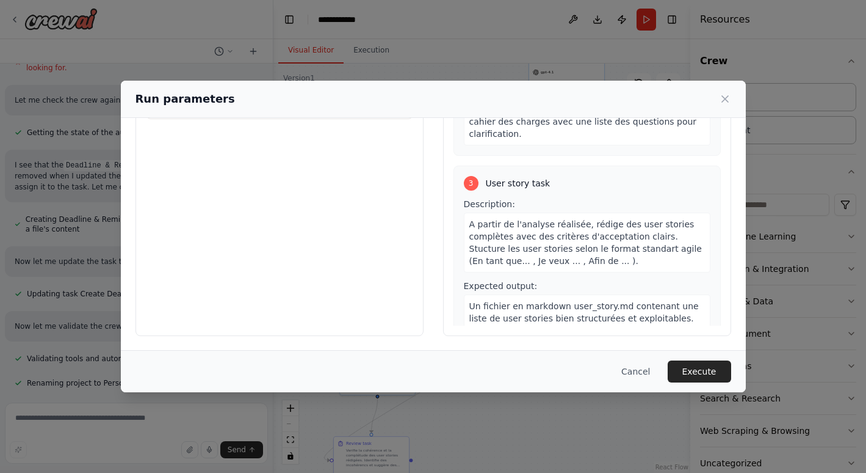
drag, startPoint x: 518, startPoint y: 93, endPoint x: 481, endPoint y: 103, distance: 38.1
click at [481, 103] on div "Run parameters" at bounding box center [434, 98] width 596 height 17
click at [640, 375] on button "Cancel" at bounding box center [636, 371] width 48 height 22
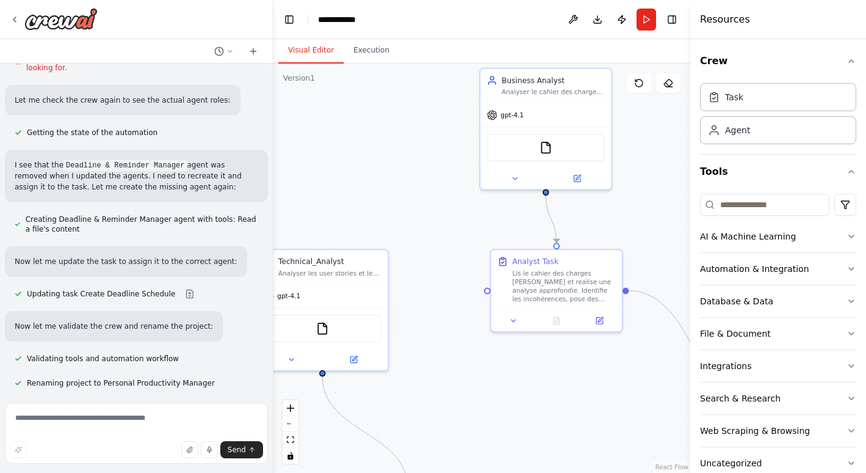
drag, startPoint x: 482, startPoint y: 85, endPoint x: 474, endPoint y: 225, distance: 139.4
click at [473, 226] on div ".deletable-edge-delete-btn { width: 20px; height: 20px; border: 0px solid #ffff…" at bounding box center [482, 267] width 417 height 409
click at [548, 150] on img at bounding box center [546, 149] width 13 height 13
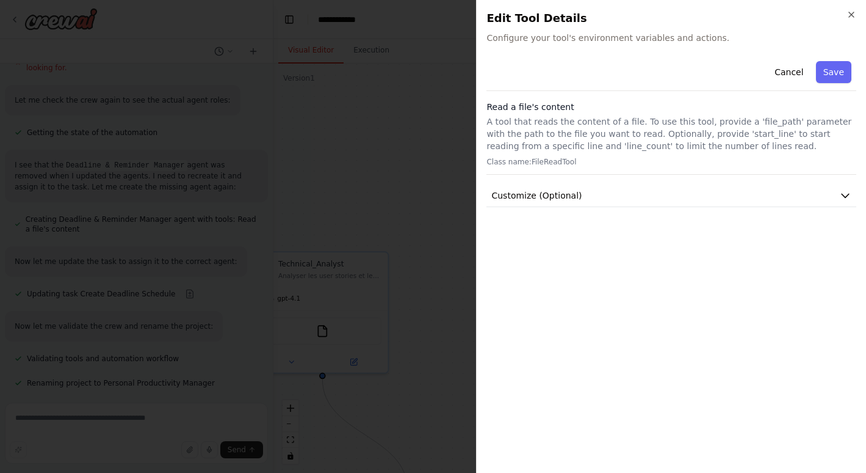
click at [849, 12] on icon "button" at bounding box center [851, 14] width 5 height 5
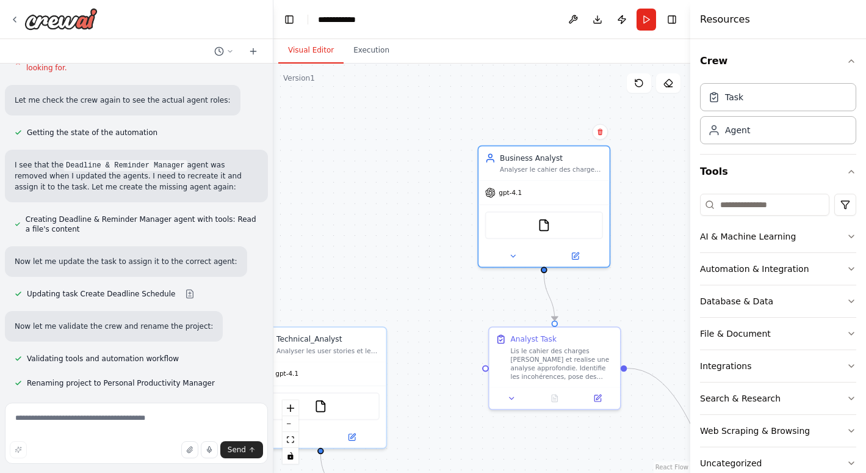
drag, startPoint x: 432, startPoint y: 148, endPoint x: 433, endPoint y: 224, distance: 75.7
click at [432, 225] on div ".deletable-edge-delete-btn { width: 20px; height: 20px; border: 0px solid #ffff…" at bounding box center [482, 267] width 417 height 409
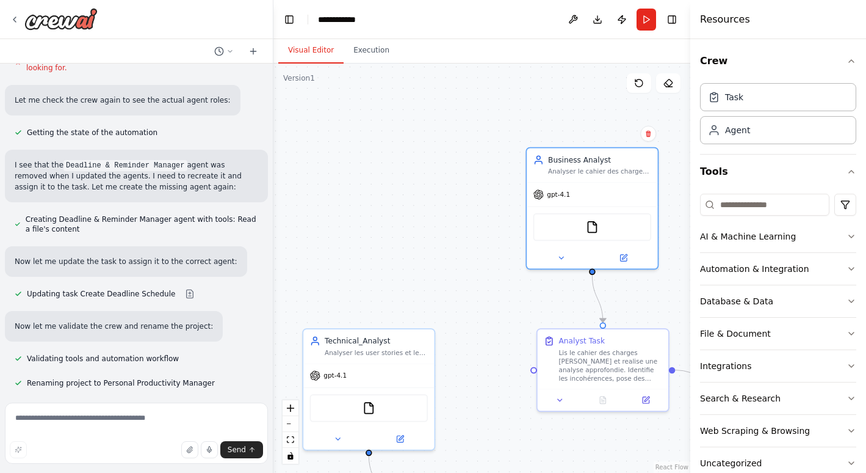
drag, startPoint x: 400, startPoint y: 145, endPoint x: 452, endPoint y: 149, distance: 52.7
click at [446, 145] on div ".deletable-edge-delete-btn { width: 20px; height: 20px; border: 0px solid #ffff…" at bounding box center [482, 267] width 417 height 409
click at [735, 333] on div "File & Document" at bounding box center [735, 333] width 71 height 12
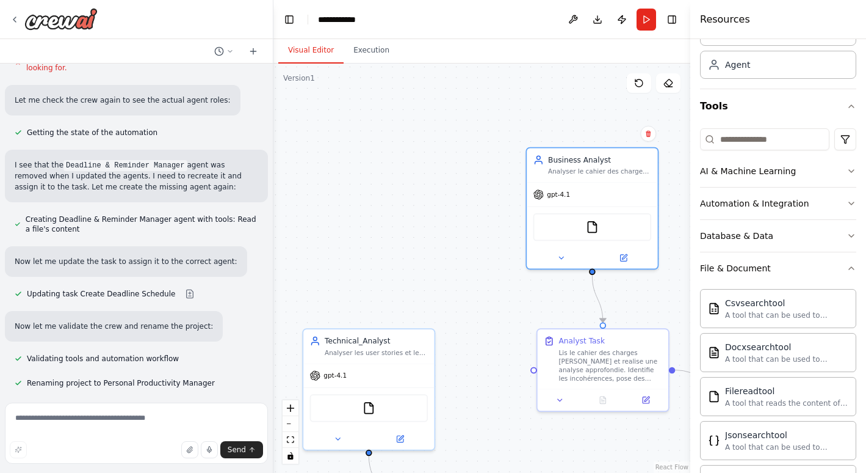
scroll to position [117, 0]
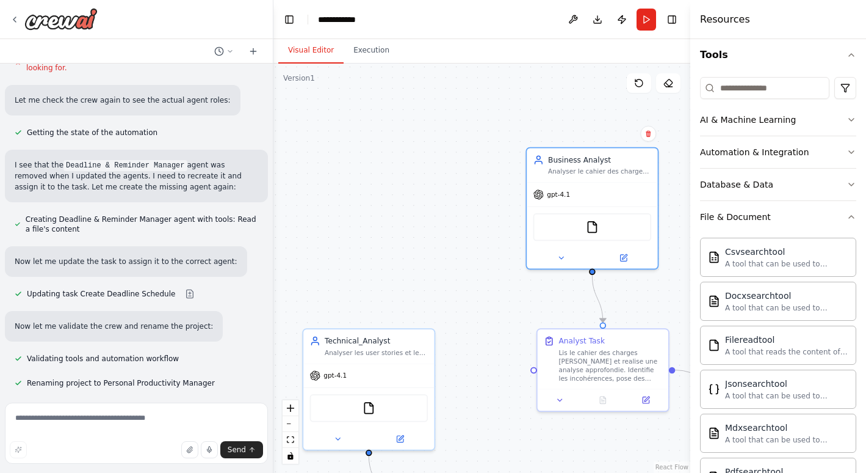
click at [566, 223] on div "FileReadTool" at bounding box center [593, 226] width 118 height 27
click at [623, 256] on icon at bounding box center [624, 256] width 5 height 5
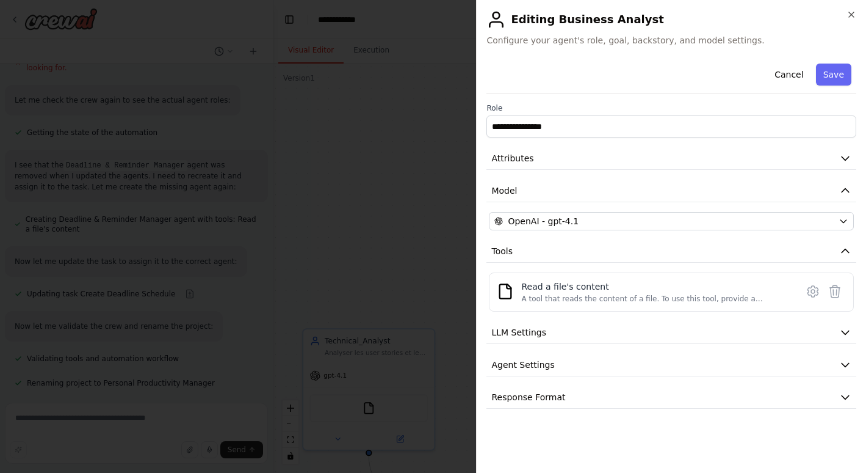
click at [815, 293] on icon at bounding box center [813, 291] width 15 height 15
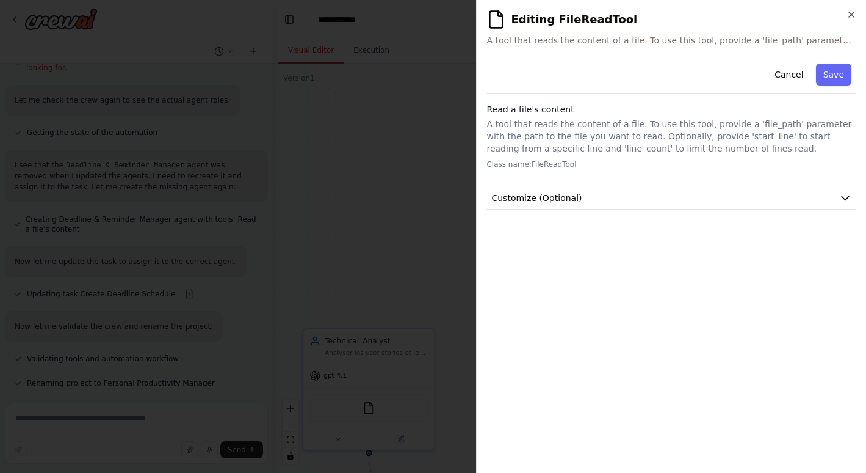
click at [841, 197] on icon "button" at bounding box center [845, 198] width 12 height 12
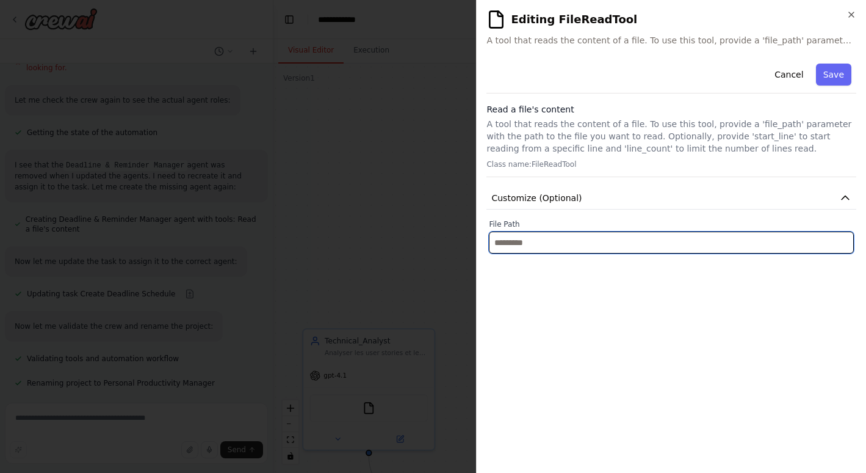
click at [533, 244] on input "text" at bounding box center [671, 242] width 365 height 22
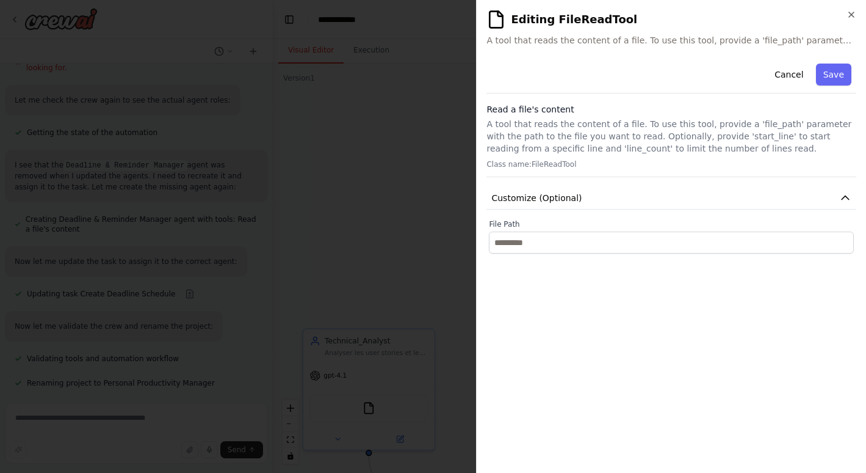
click at [843, 198] on icon "button" at bounding box center [845, 198] width 7 height 4
click at [720, 266] on div "**********" at bounding box center [672, 261] width 370 height 404
click at [684, 289] on div "**********" at bounding box center [672, 261] width 370 height 404
click at [670, 7] on div "**********" at bounding box center [671, 236] width 390 height 473
click at [846, 198] on icon "button" at bounding box center [845, 198] width 12 height 12
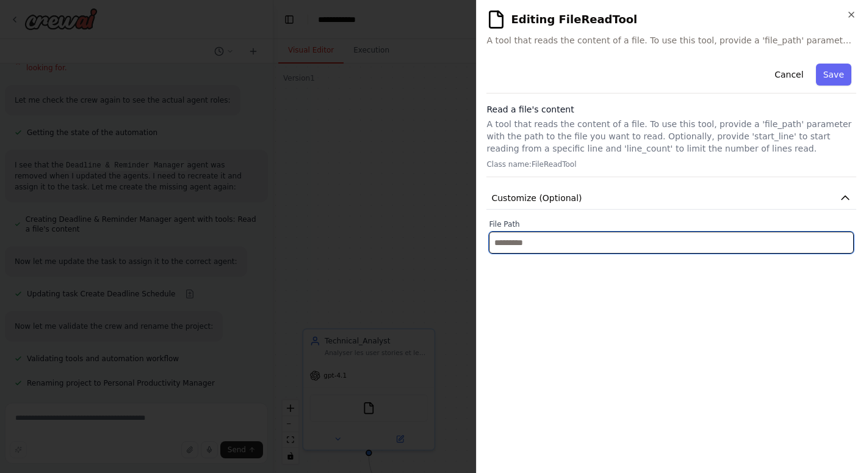
click at [559, 246] on input "text" at bounding box center [671, 242] width 365 height 22
paste input "**********"
click at [678, 247] on input "**********" at bounding box center [671, 242] width 365 height 22
paste input "**********"
type input "**********"
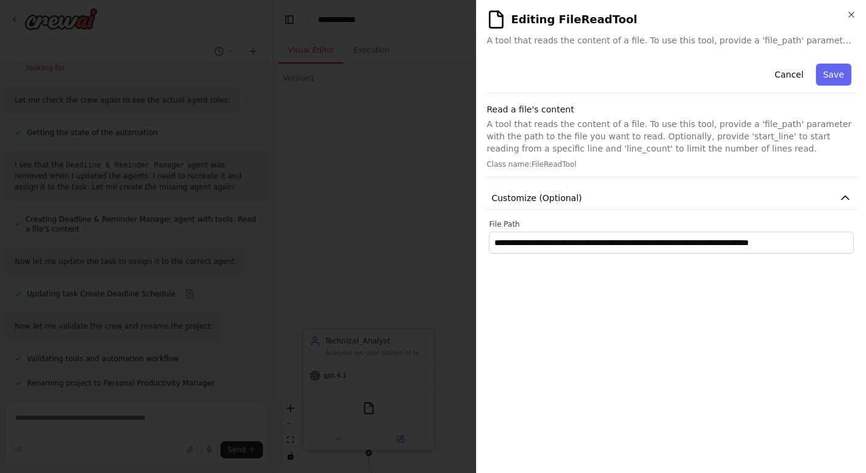
click at [835, 74] on button "Save" at bounding box center [833, 74] width 35 height 22
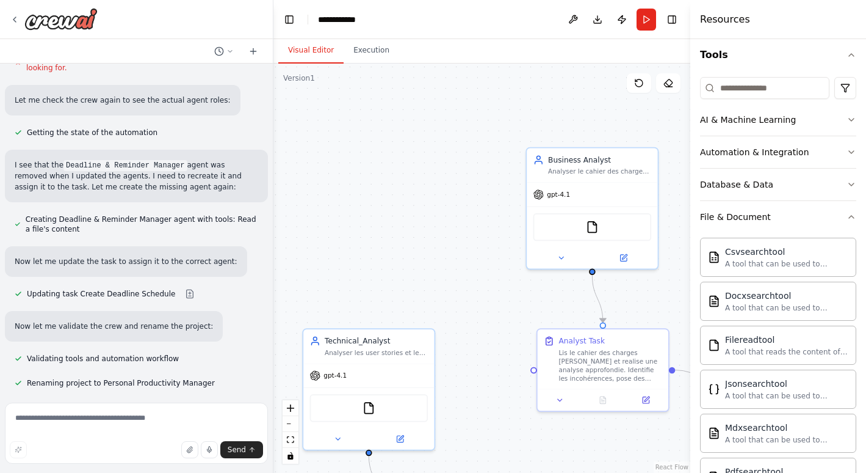
click at [647, 16] on button "Run" at bounding box center [647, 20] width 20 height 22
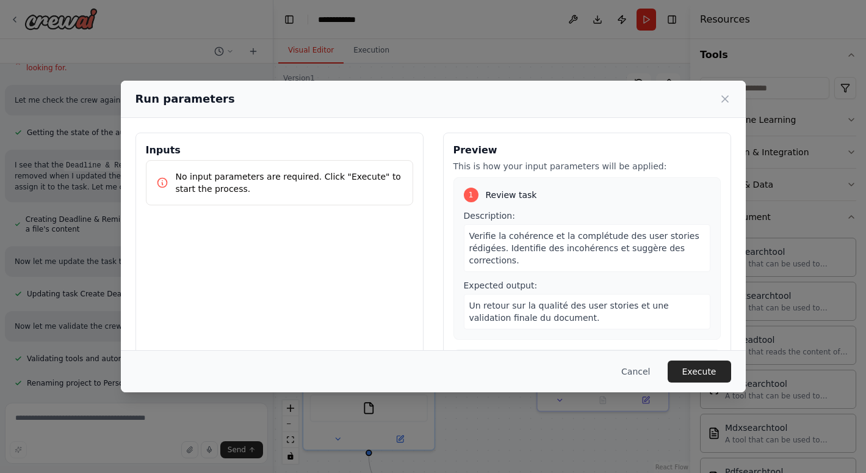
click at [694, 371] on button "Execute" at bounding box center [699, 371] width 63 height 22
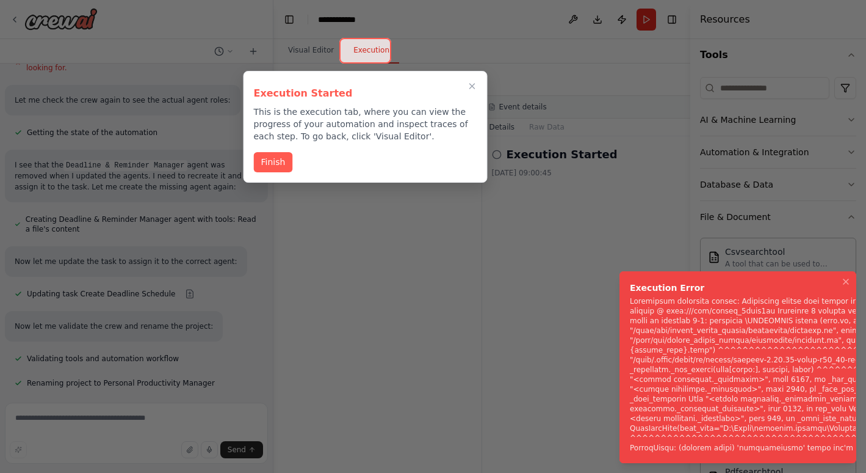
drag, startPoint x: 759, startPoint y: 277, endPoint x: 773, endPoint y: 271, distance: 15.3
click at [773, 271] on li "Execution Error" at bounding box center [738, 367] width 237 height 192
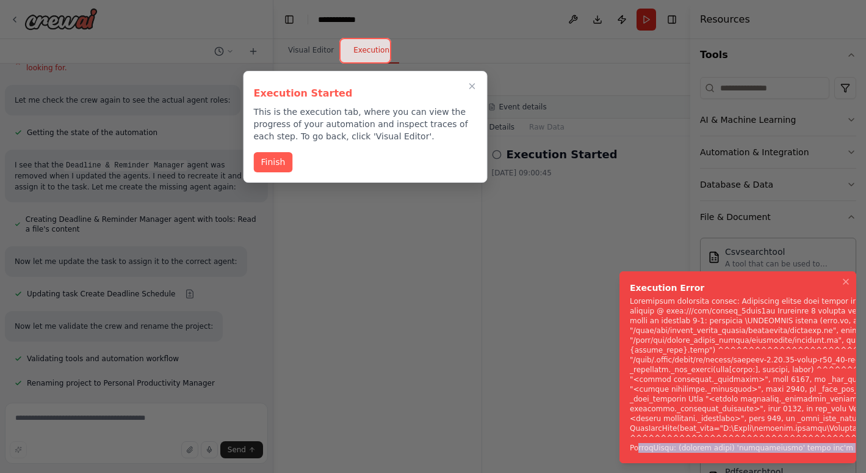
drag, startPoint x: 638, startPoint y: 448, endPoint x: 832, endPoint y: 444, distance: 193.6
drag, startPoint x: 832, startPoint y: 444, endPoint x: 792, endPoint y: 404, distance: 56.6
click at [278, 163] on button "Finish" at bounding box center [273, 162] width 39 height 20
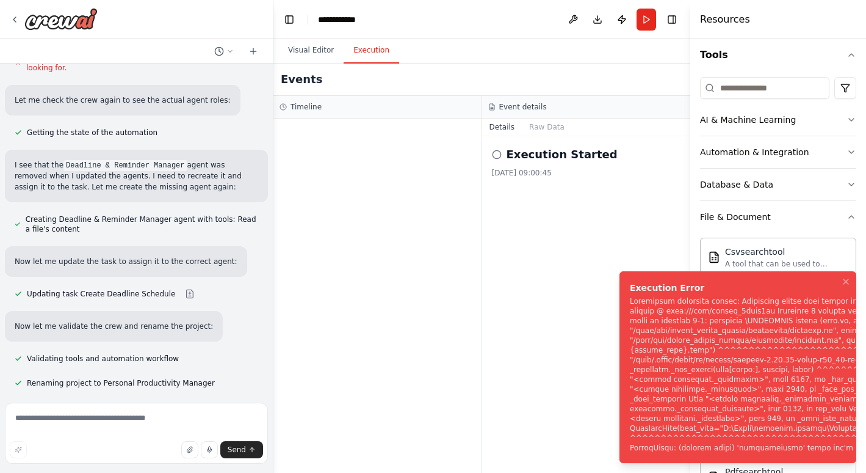
drag, startPoint x: 600, startPoint y: 232, endPoint x: 783, endPoint y: 266, distance: 186.8
click at [783, 271] on li "Execution Error" at bounding box center [738, 367] width 237 height 192
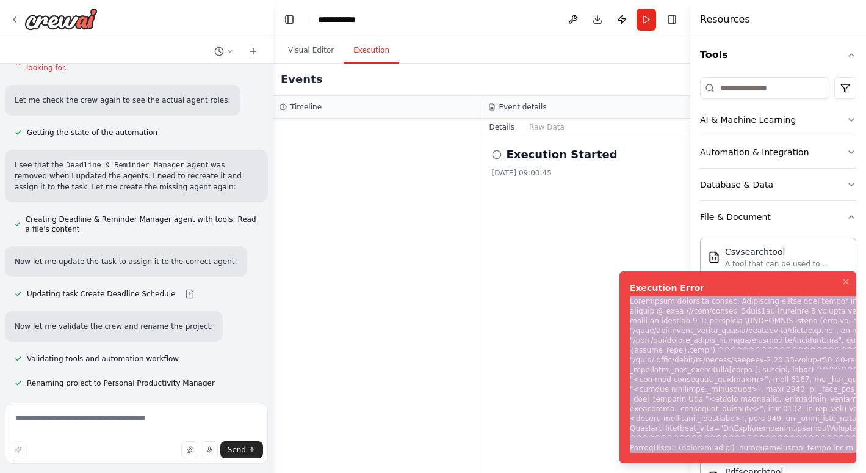
drag, startPoint x: 631, startPoint y: 291, endPoint x: 872, endPoint y: 446, distance: 287.2
copy div "Subprocess execution failed: Subprocess failed with return code 1. STDERR: Buil…"
click at [814, 226] on button "File & Document" at bounding box center [778, 217] width 156 height 32
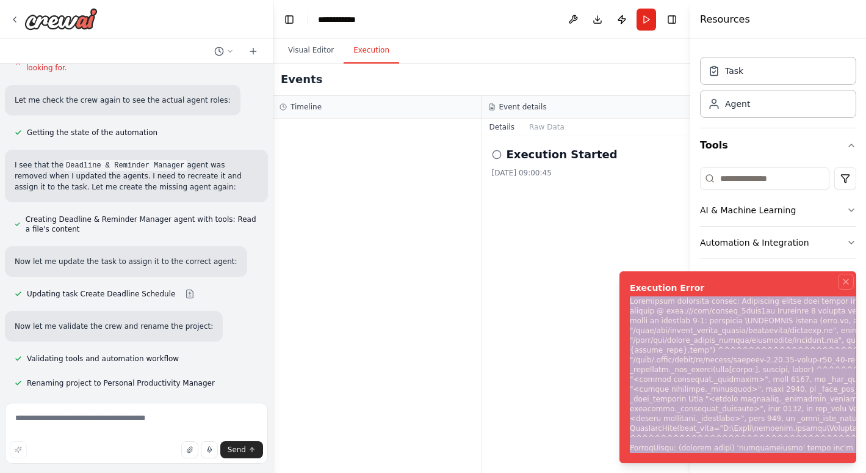
click at [848, 277] on icon "Notifications (F8)" at bounding box center [846, 282] width 10 height 10
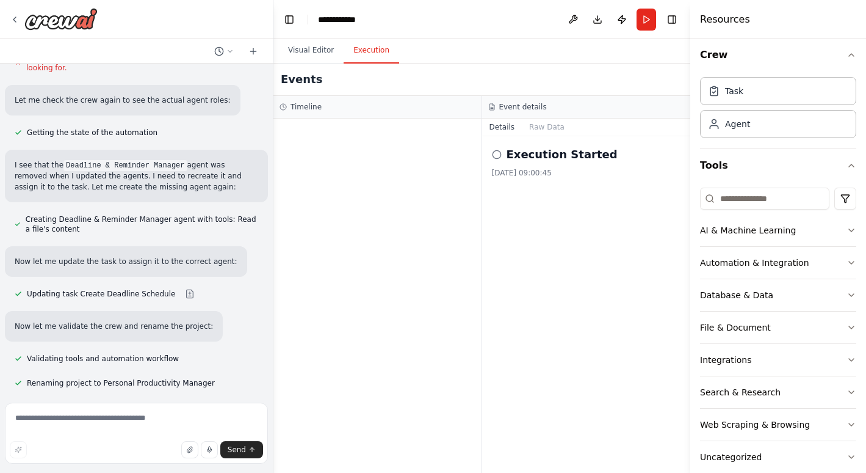
scroll to position [3, 0]
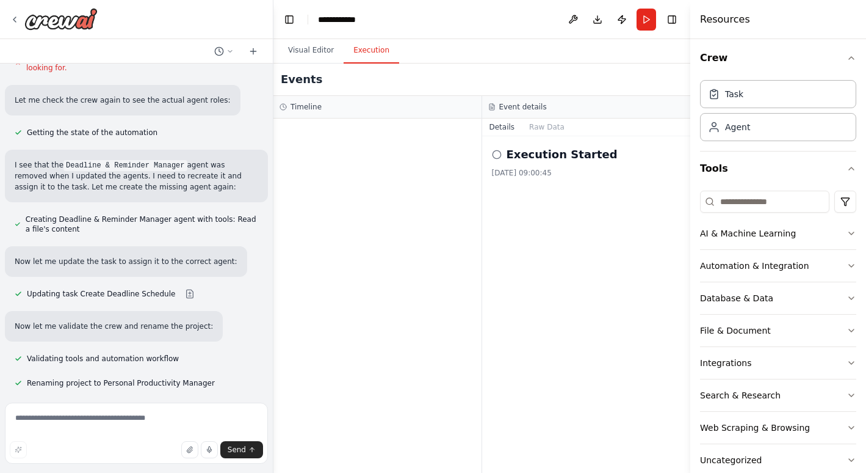
click at [751, 100] on div "Task" at bounding box center [778, 94] width 156 height 28
click at [727, 95] on div "Task" at bounding box center [734, 94] width 18 height 12
click at [727, 97] on div "Task" at bounding box center [734, 94] width 18 height 12
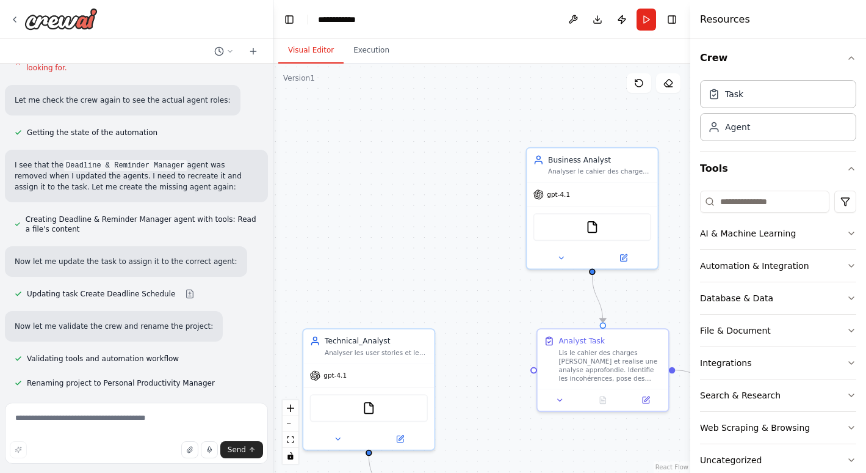
click at [300, 54] on button "Visual Editor" at bounding box center [310, 51] width 65 height 26
click at [558, 262] on div at bounding box center [592, 257] width 131 height 21
click at [624, 254] on icon at bounding box center [624, 256] width 5 height 5
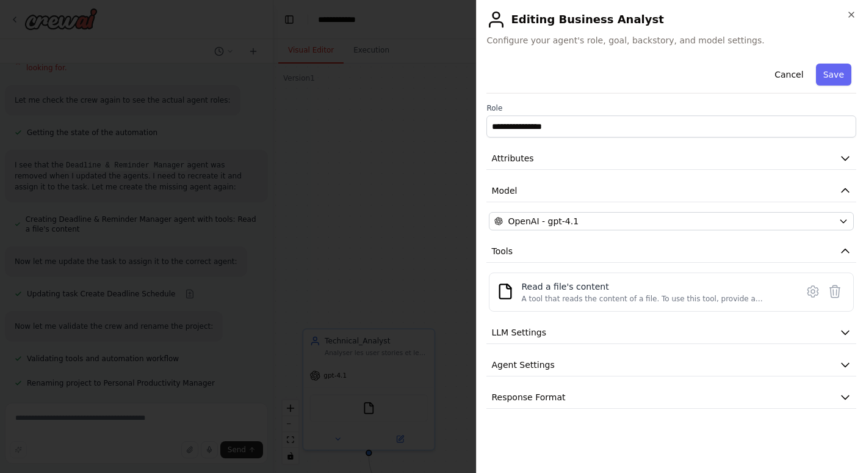
click at [813, 292] on icon at bounding box center [813, 291] width 15 height 15
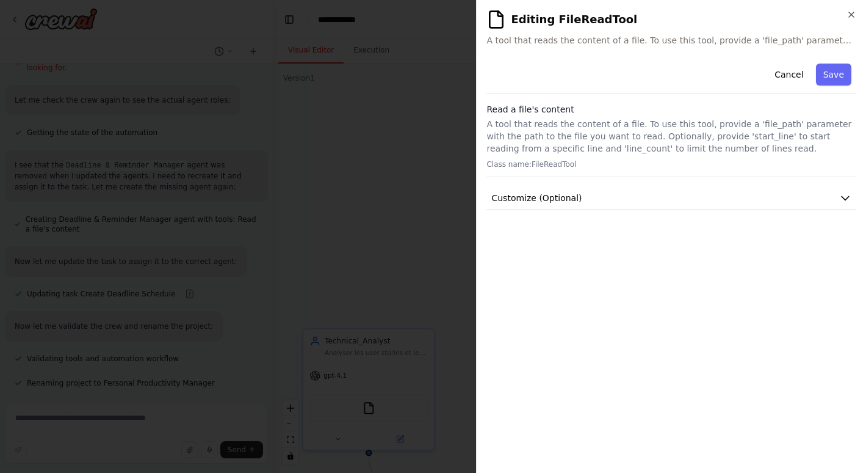
click at [846, 197] on icon "button" at bounding box center [845, 198] width 12 height 12
click at [791, 77] on button "Cancel" at bounding box center [788, 74] width 43 height 22
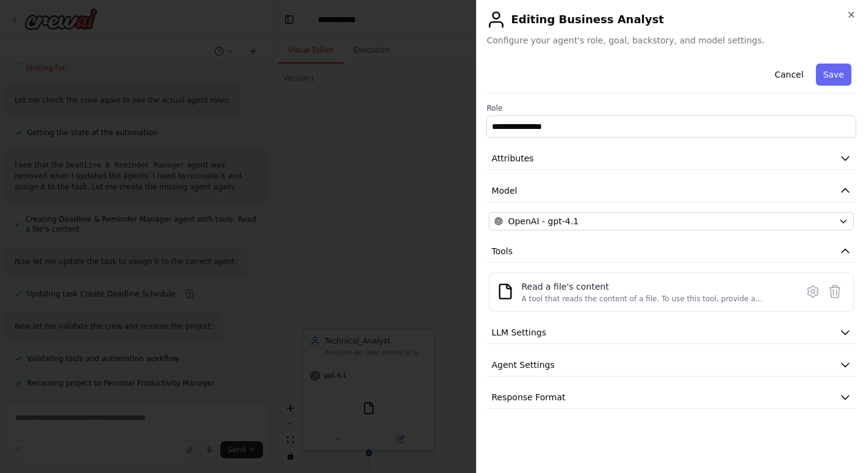
click at [836, 295] on icon at bounding box center [835, 291] width 15 height 15
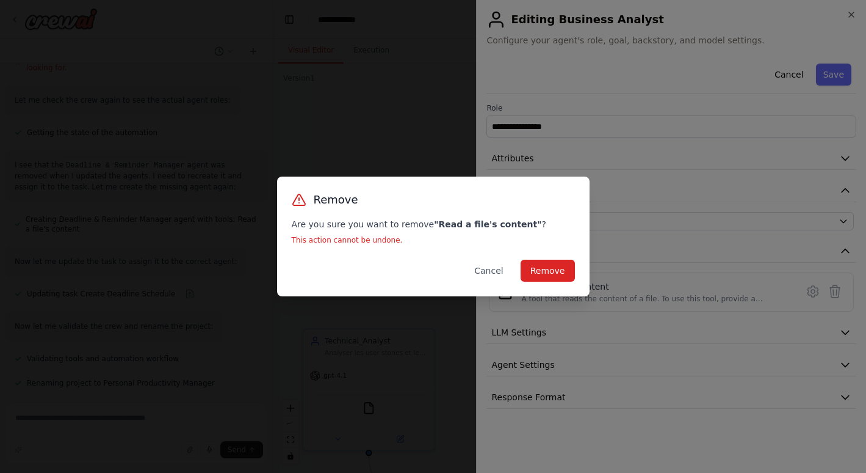
click at [562, 272] on button "Remove" at bounding box center [548, 270] width 54 height 22
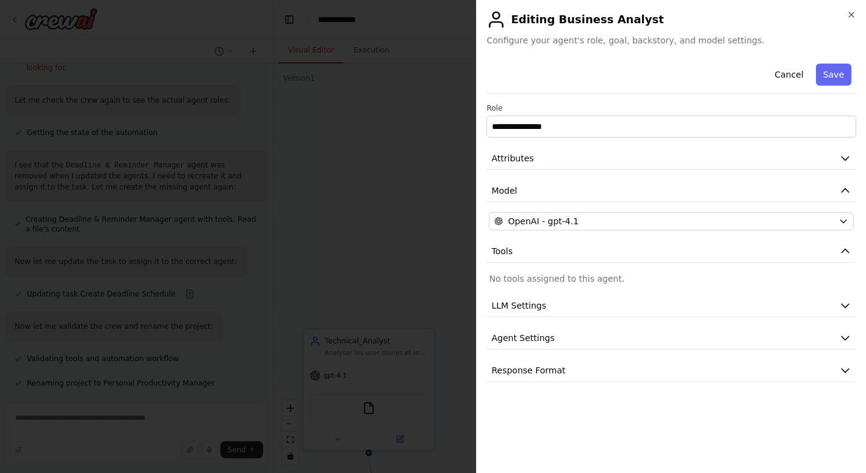
click at [849, 158] on icon "button" at bounding box center [845, 159] width 7 height 4
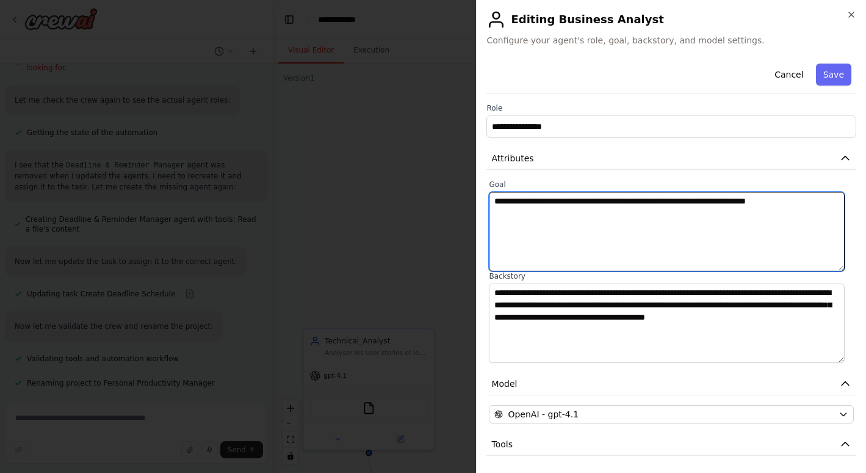
click at [808, 201] on textarea "**********" at bounding box center [667, 231] width 356 height 79
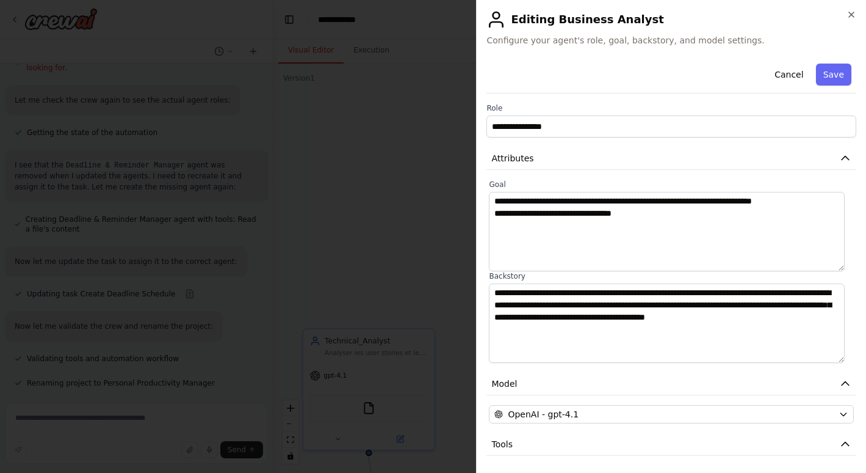
click at [742, 7] on div "**********" at bounding box center [671, 236] width 390 height 473
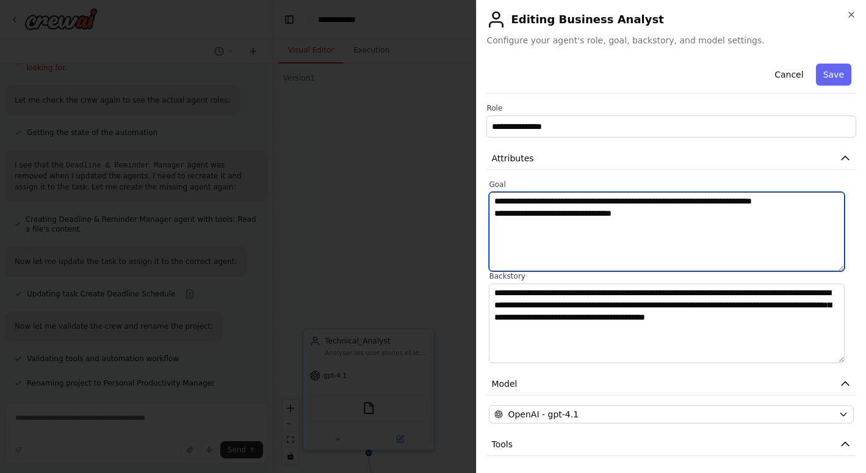
click at [647, 217] on textarea "**********" at bounding box center [667, 231] width 356 height 79
paste textarea "**********"
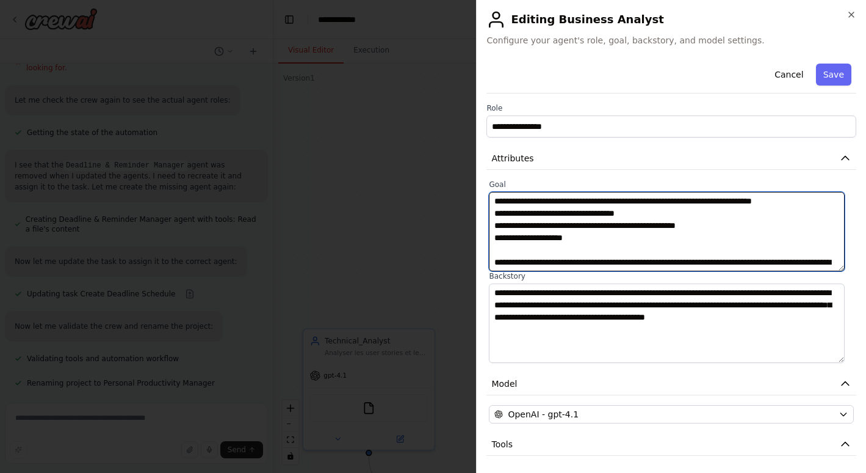
scroll to position [656, 0]
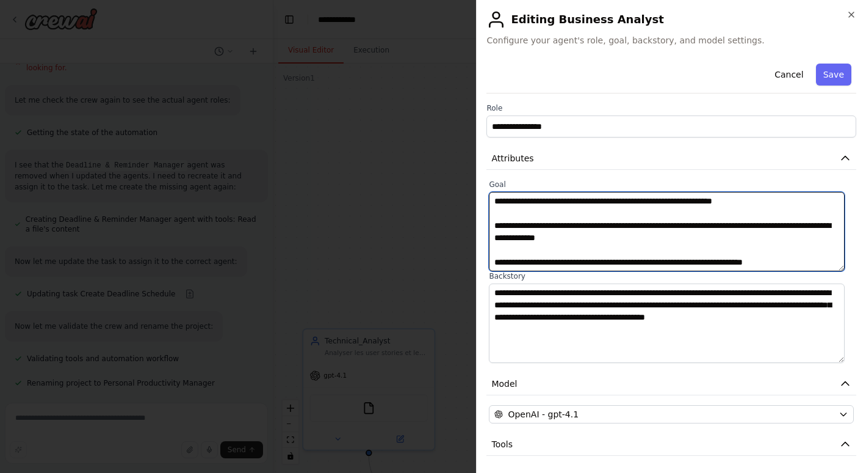
type textarea "**********"
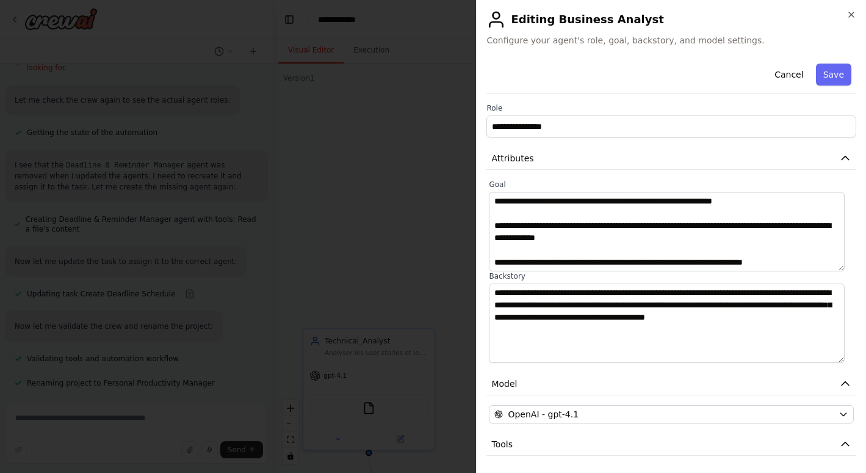
click at [820, 65] on button "Save" at bounding box center [833, 74] width 35 height 22
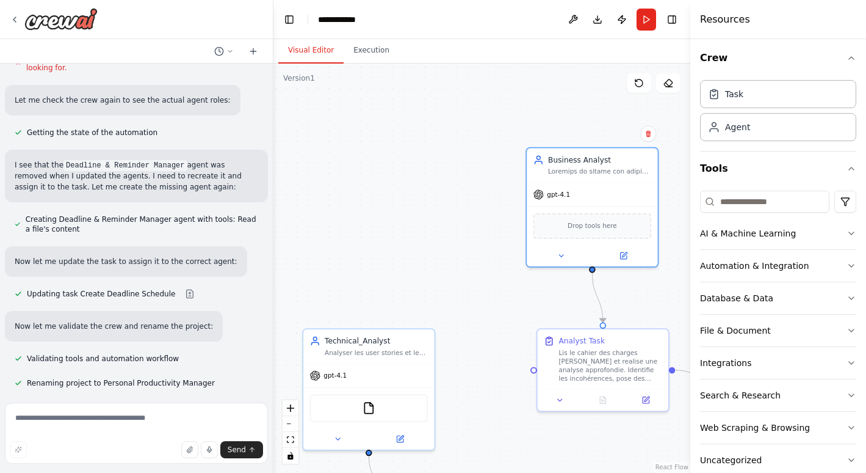
click at [647, 19] on button "Run" at bounding box center [647, 20] width 20 height 22
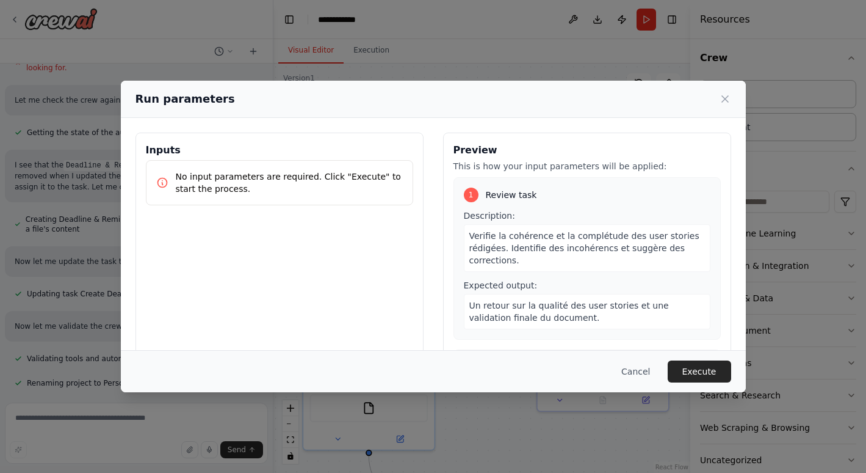
scroll to position [150, 0]
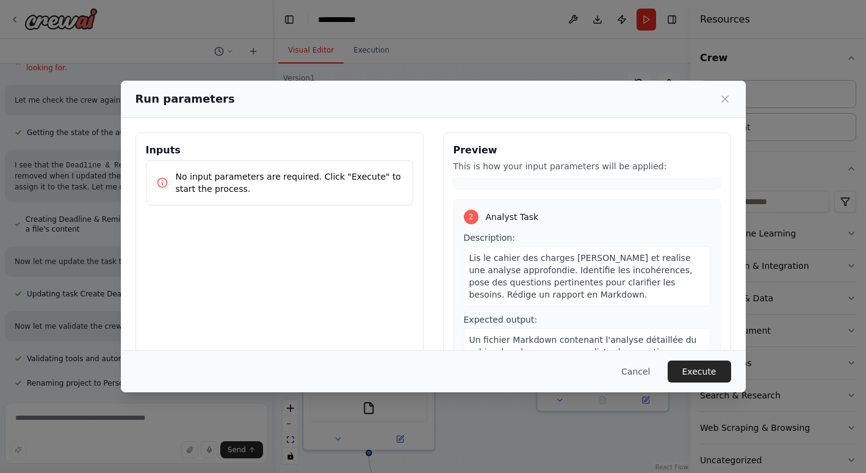
click at [707, 376] on button "Execute" at bounding box center [699, 371] width 63 height 22
